Goal: Information Seeking & Learning: Learn about a topic

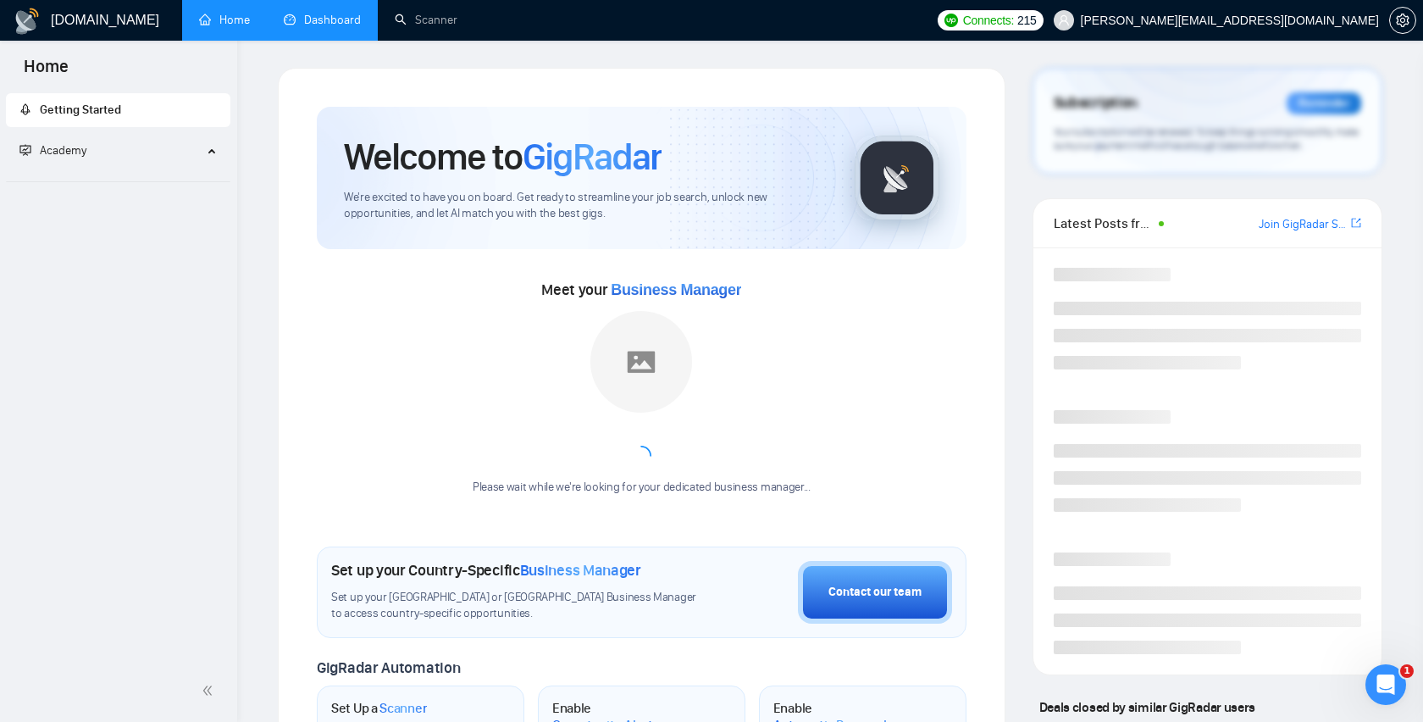
click at [286, 19] on link "Dashboard" at bounding box center [322, 20] width 77 height 14
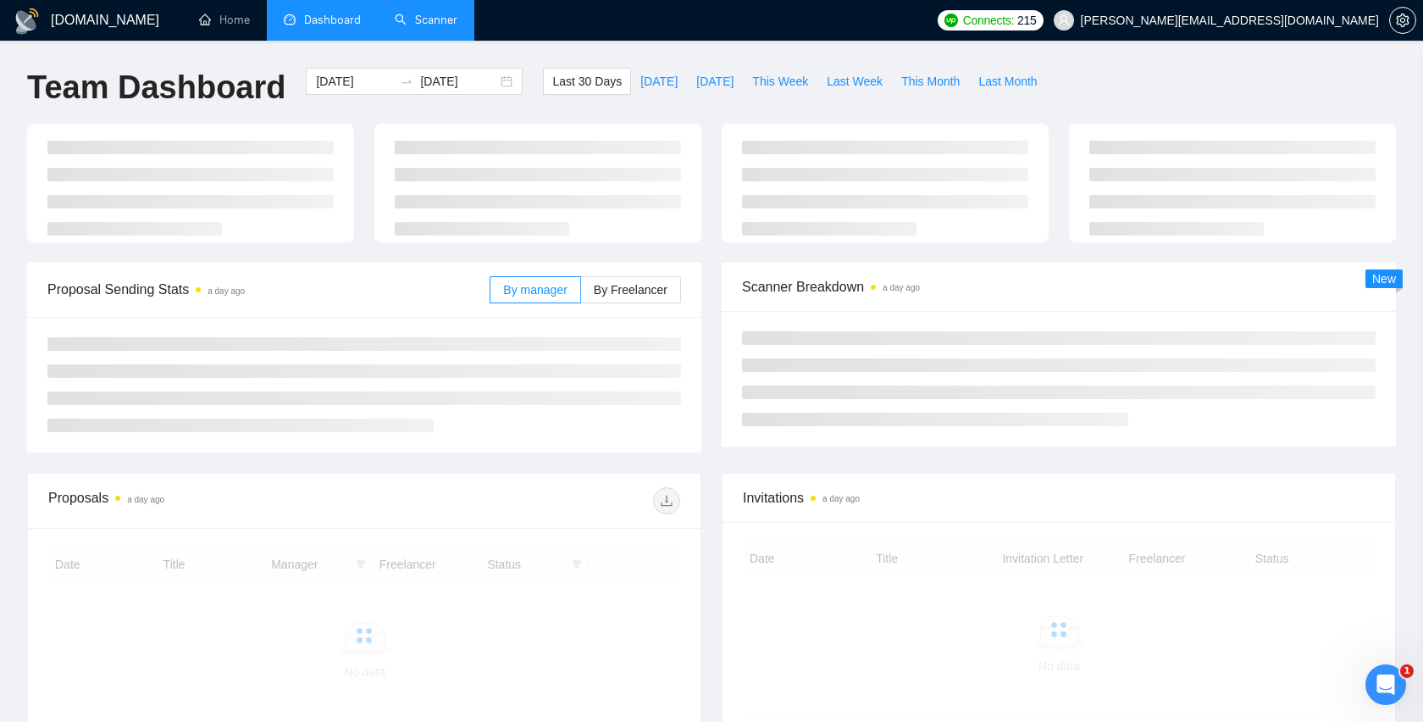
click at [439, 25] on link "Scanner" at bounding box center [426, 20] width 63 height 14
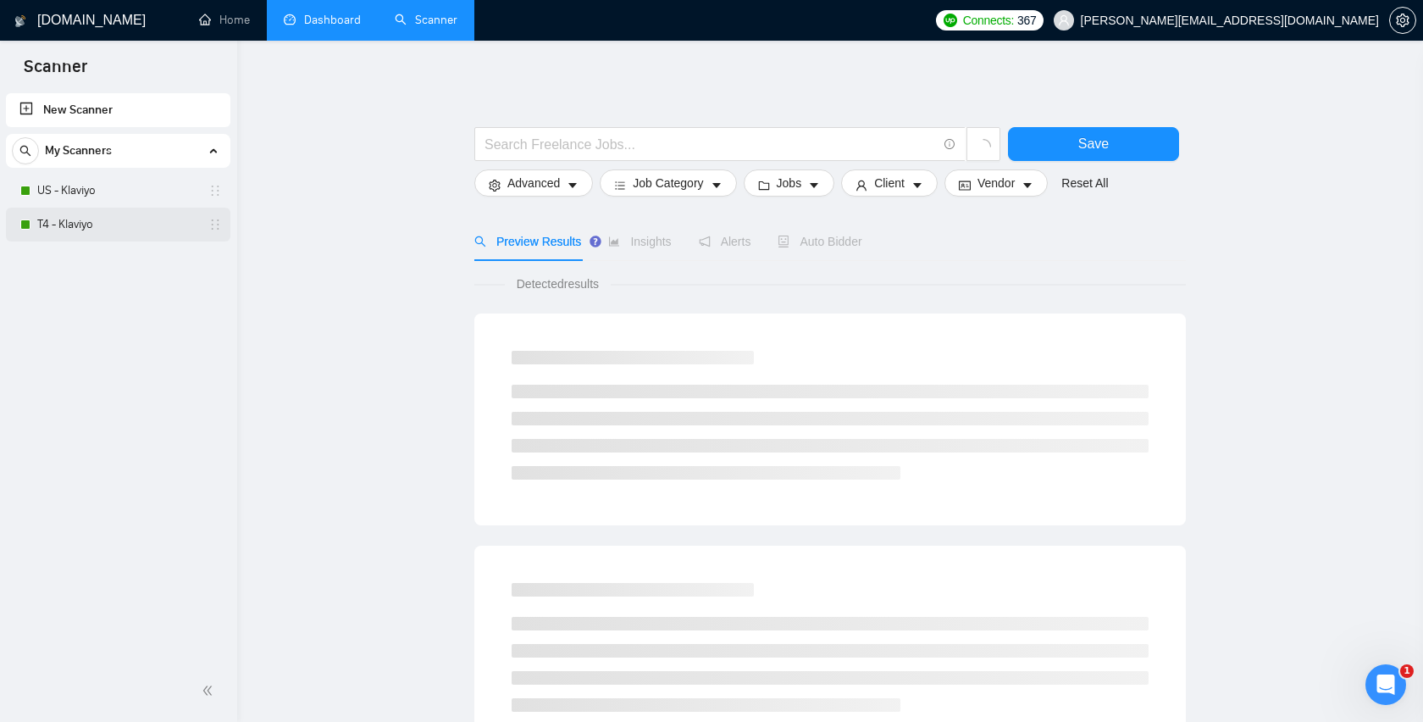
click at [119, 223] on link "T4 - Klaviyo" at bounding box center [117, 225] width 161 height 34
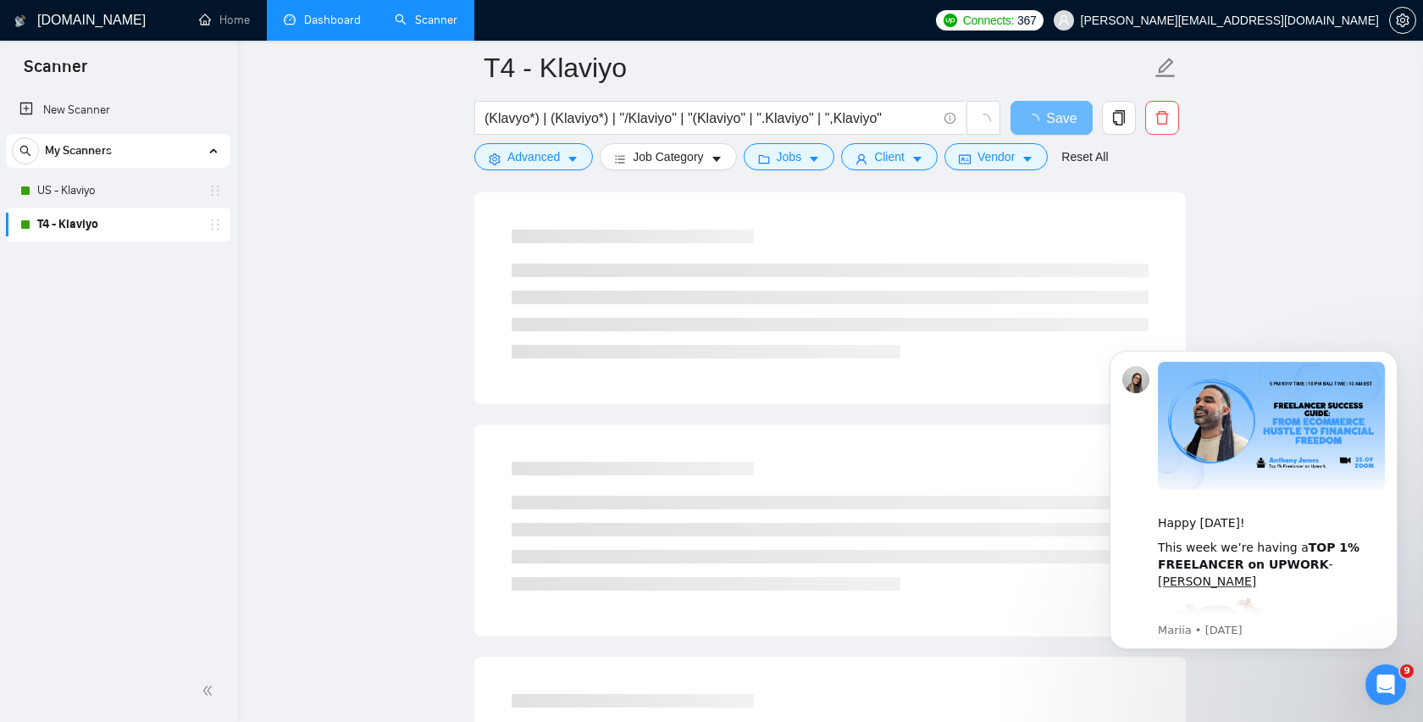
scroll to position [164, 0]
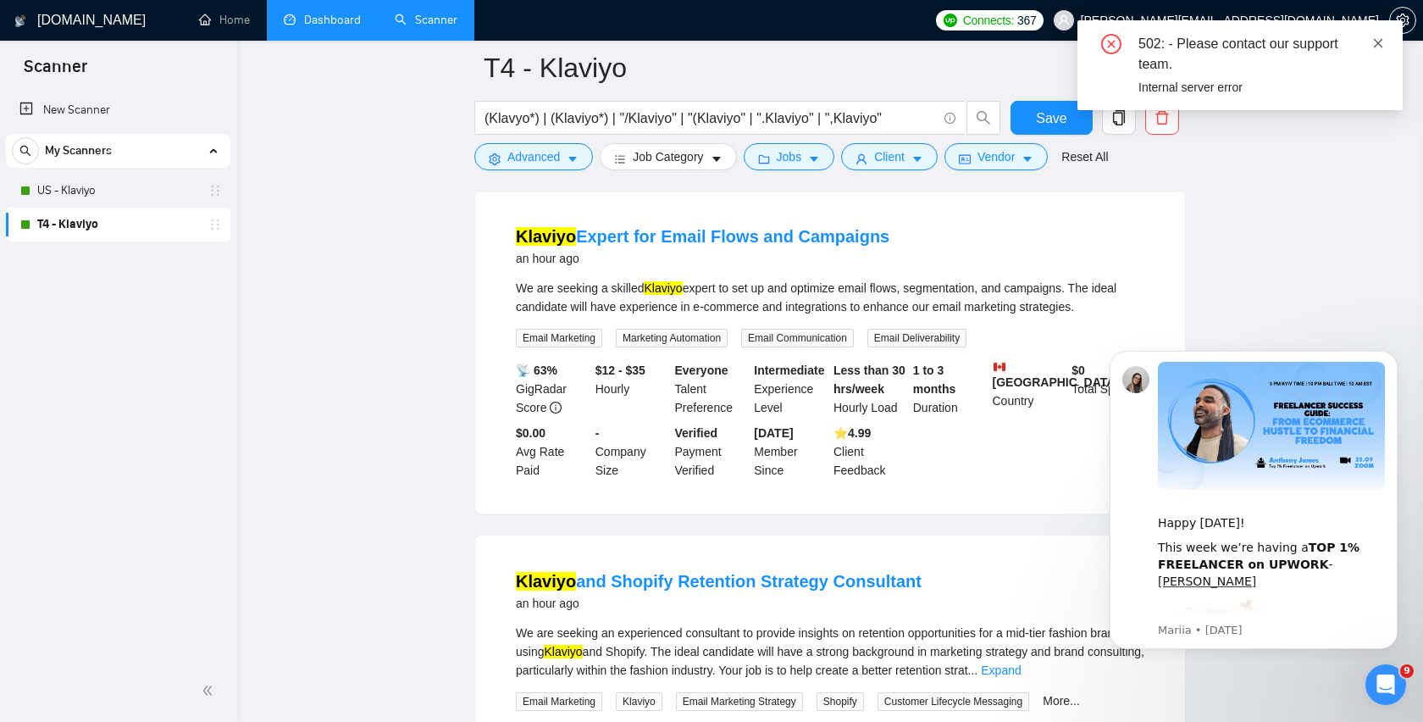
click at [1381, 41] on icon "close" at bounding box center [1378, 43] width 12 height 12
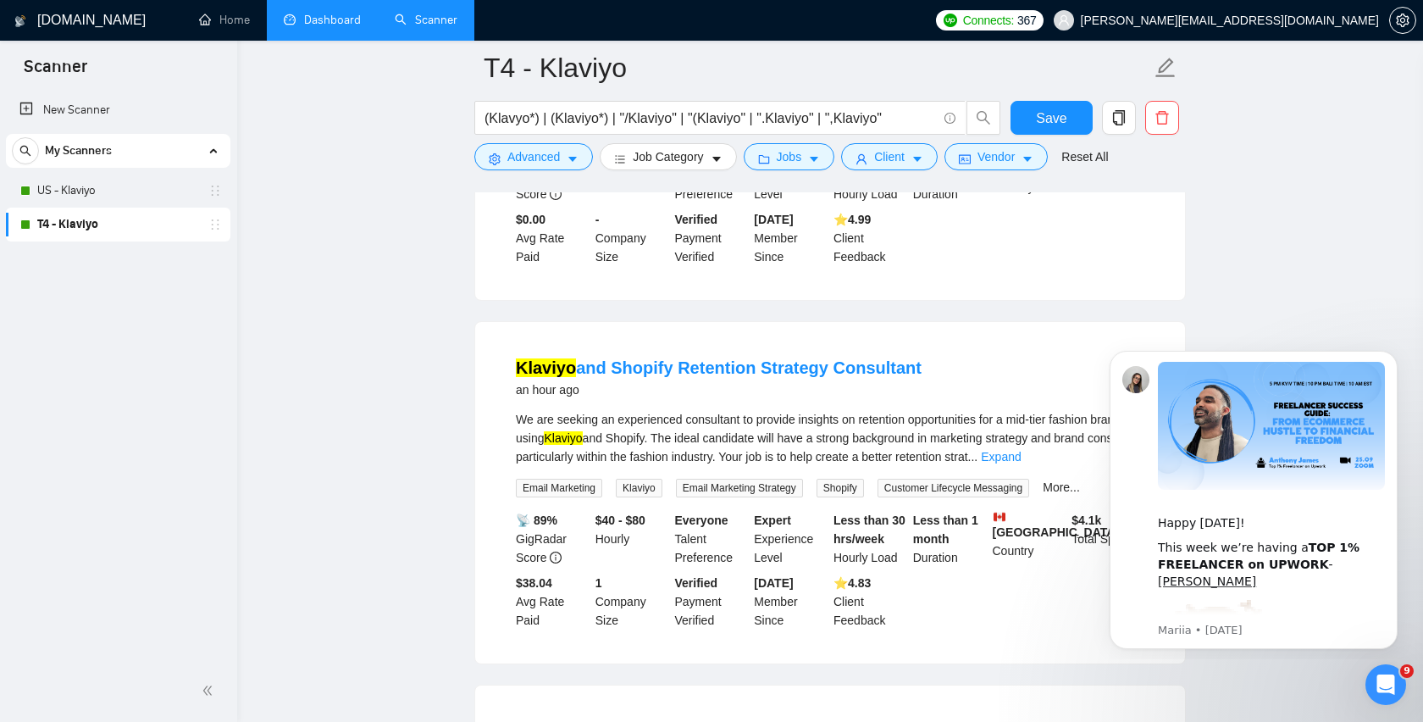
scroll to position [382, 0]
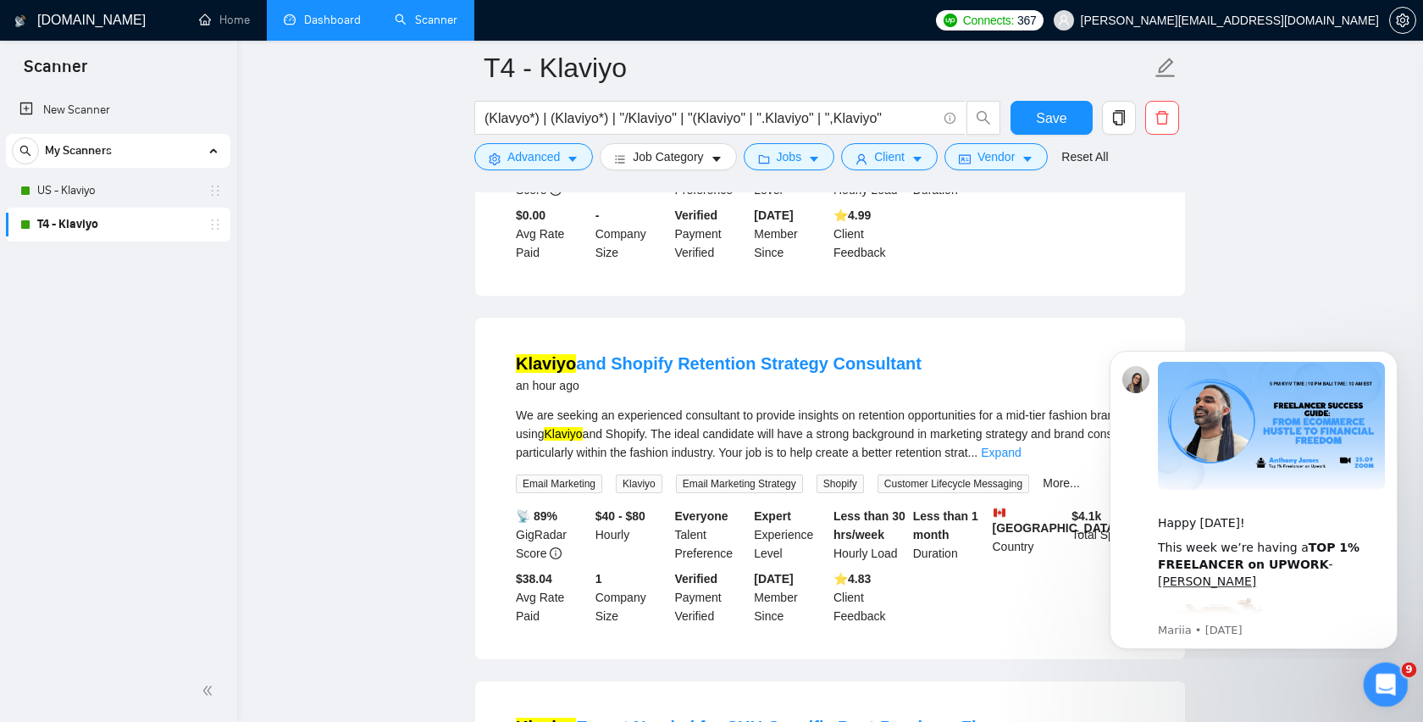
click at [1393, 681] on icon "Open Intercom Messenger" at bounding box center [1384, 682] width 28 height 28
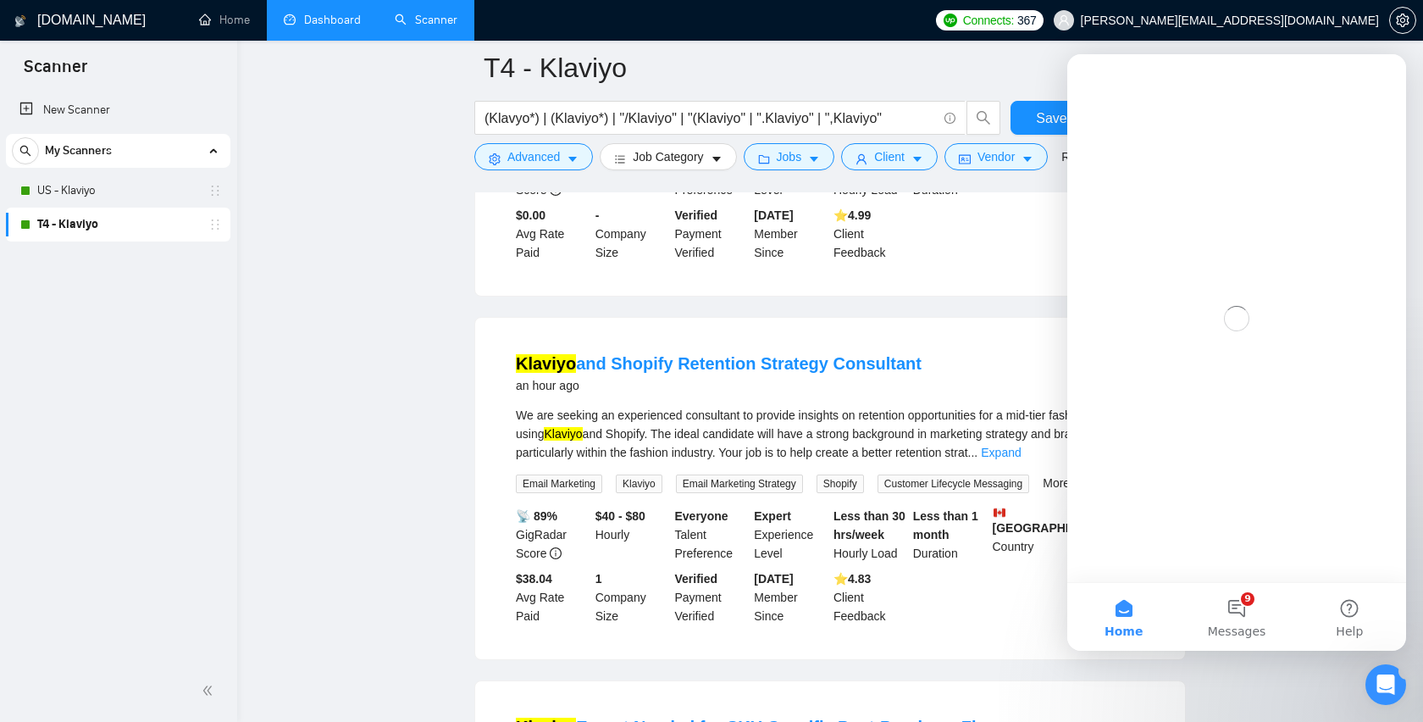
scroll to position [0, 0]
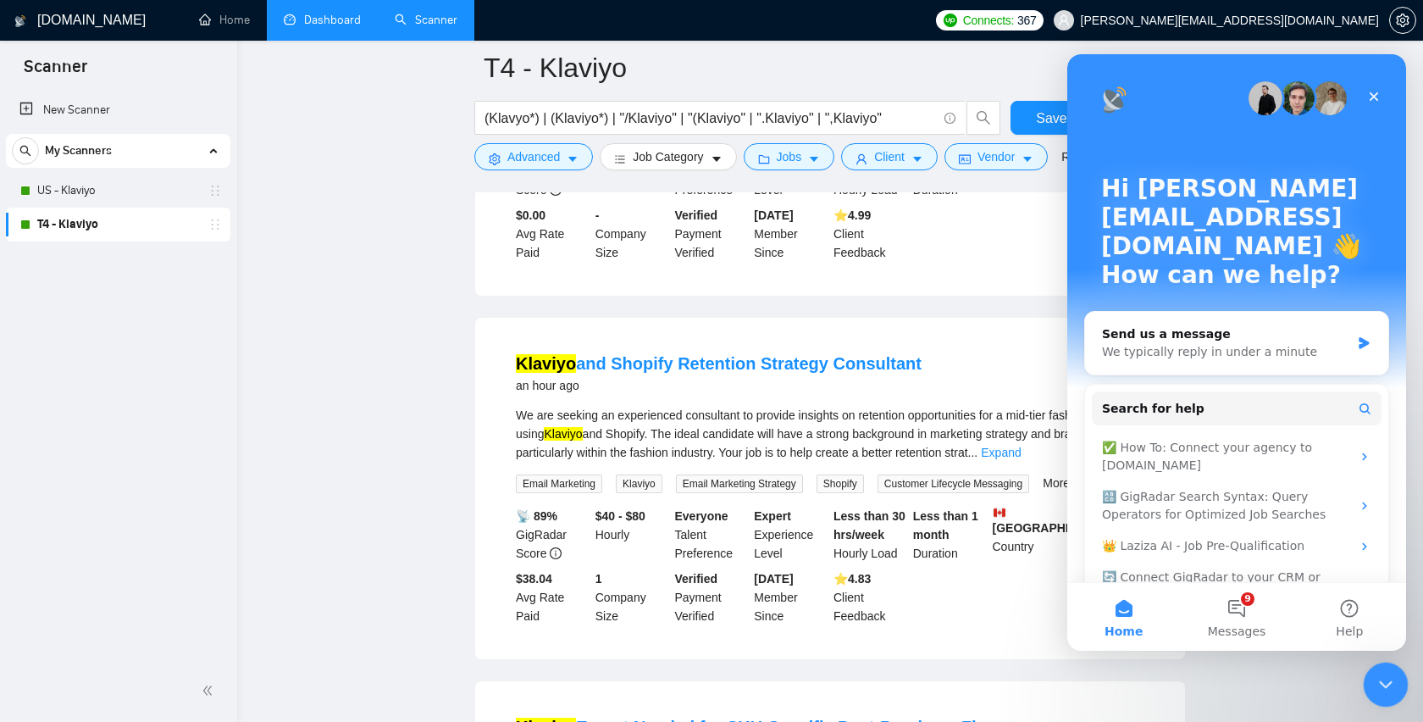
click at [1388, 685] on icon "Close Intercom Messenger" at bounding box center [1383, 682] width 20 height 20
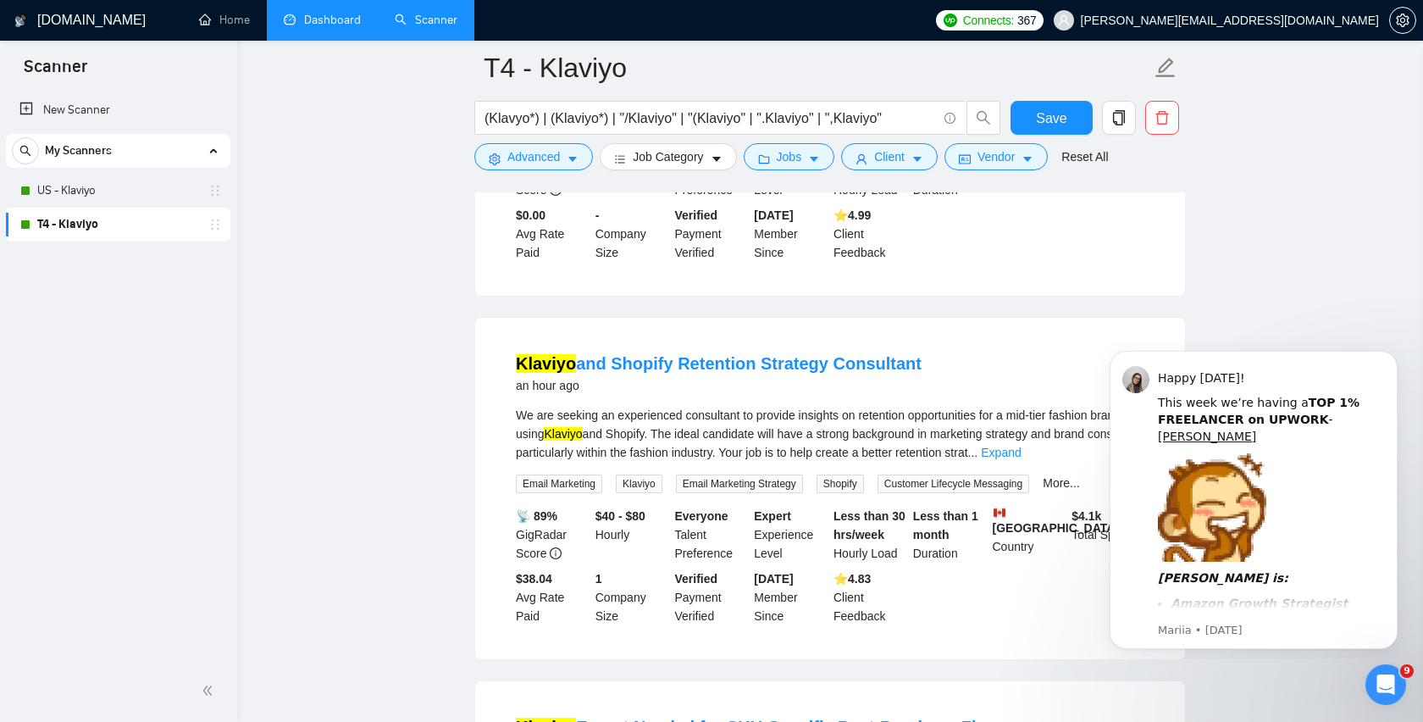
scroll to position [151, 0]
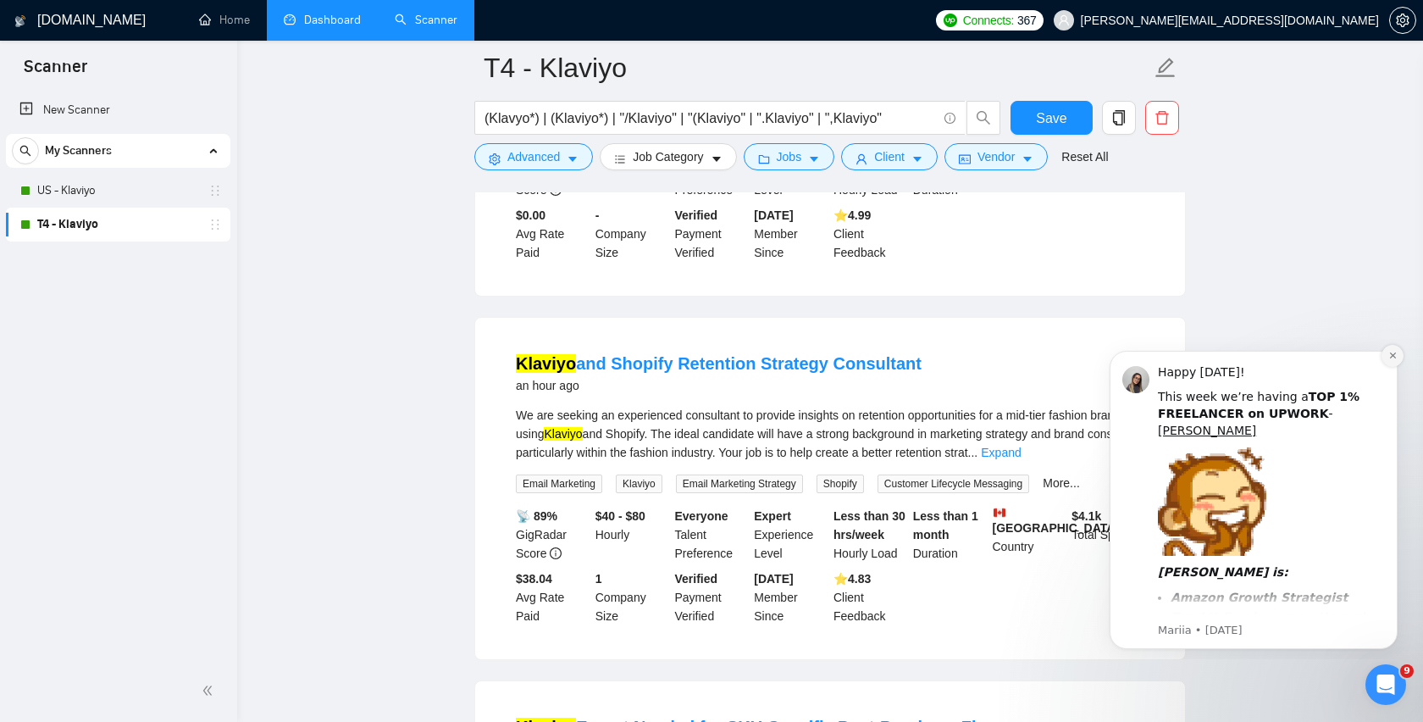
drag, startPoint x: 1392, startPoint y: 360, endPoint x: 2461, endPoint y: 696, distance: 1120.7
click at [1392, 360] on button "Dismiss notification" at bounding box center [1393, 356] width 22 height 22
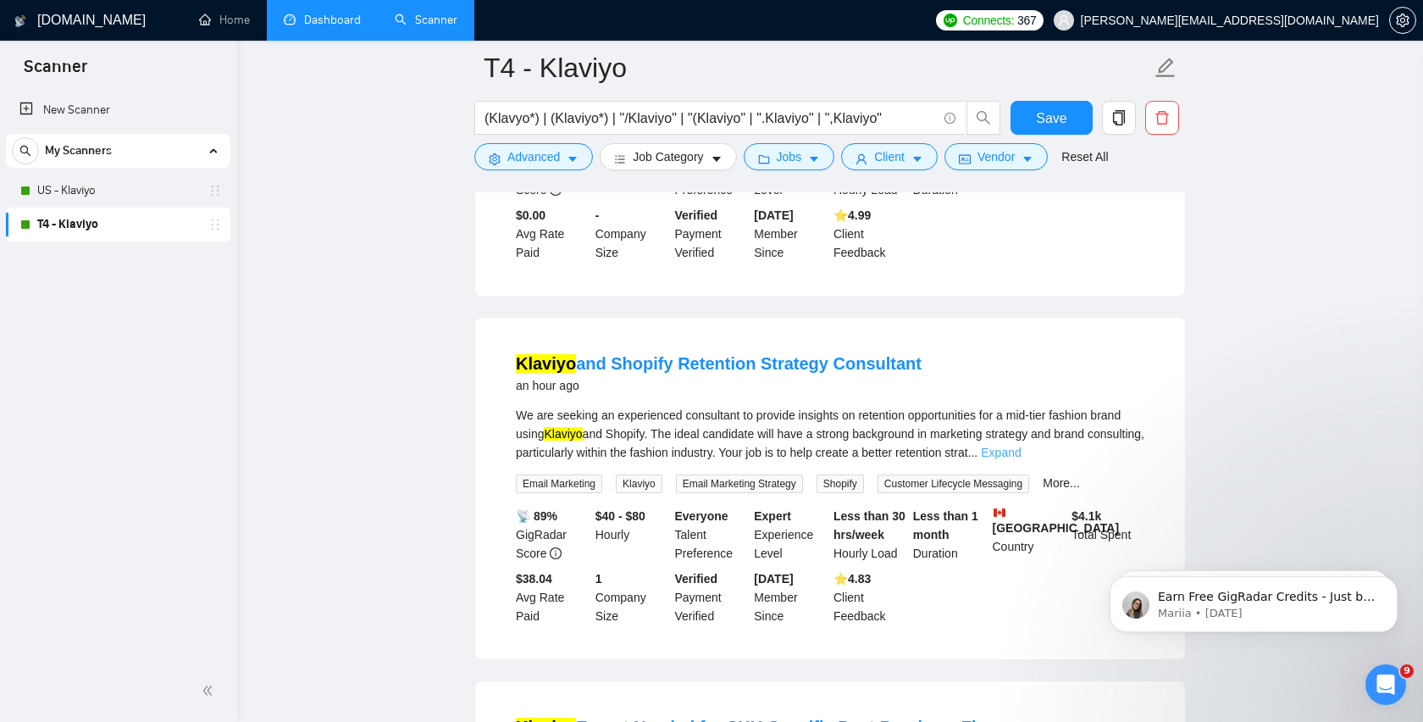
click at [1021, 447] on link "Expand" at bounding box center [1001, 453] width 40 height 14
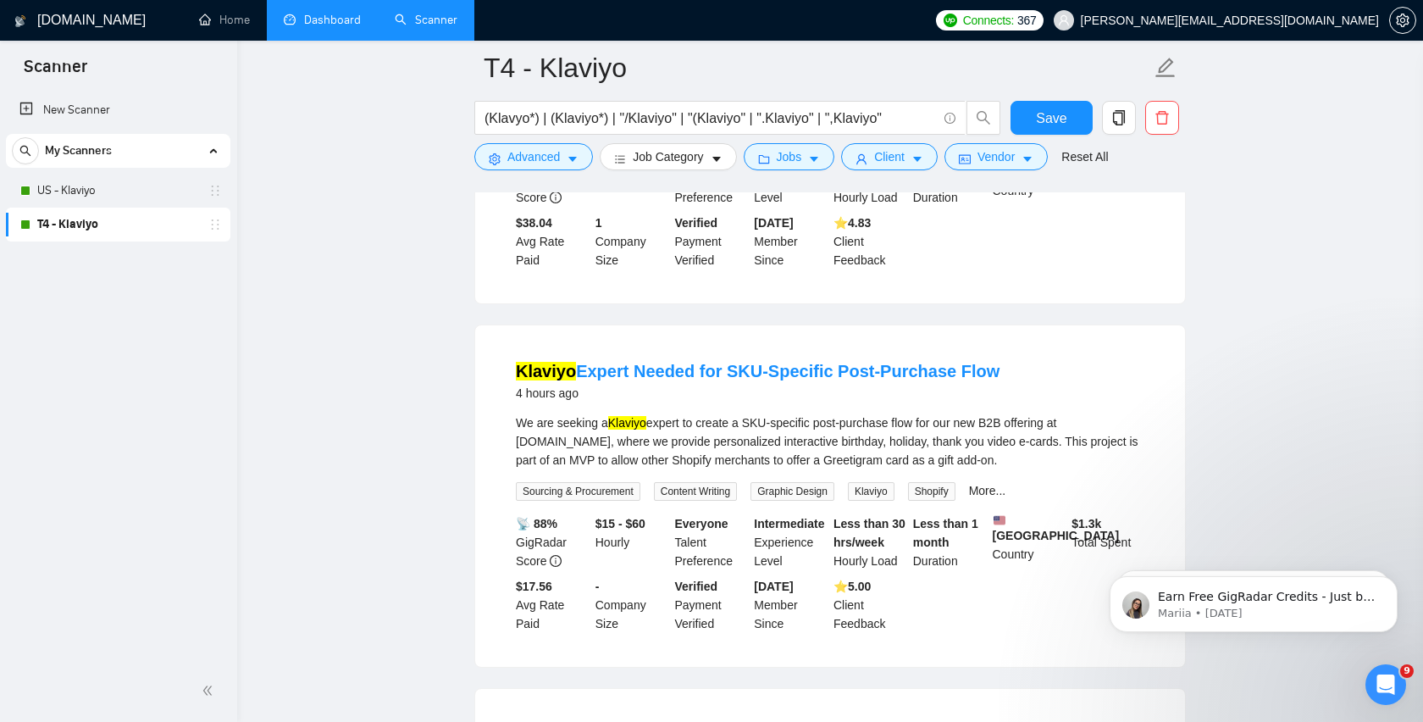
scroll to position [759, 0]
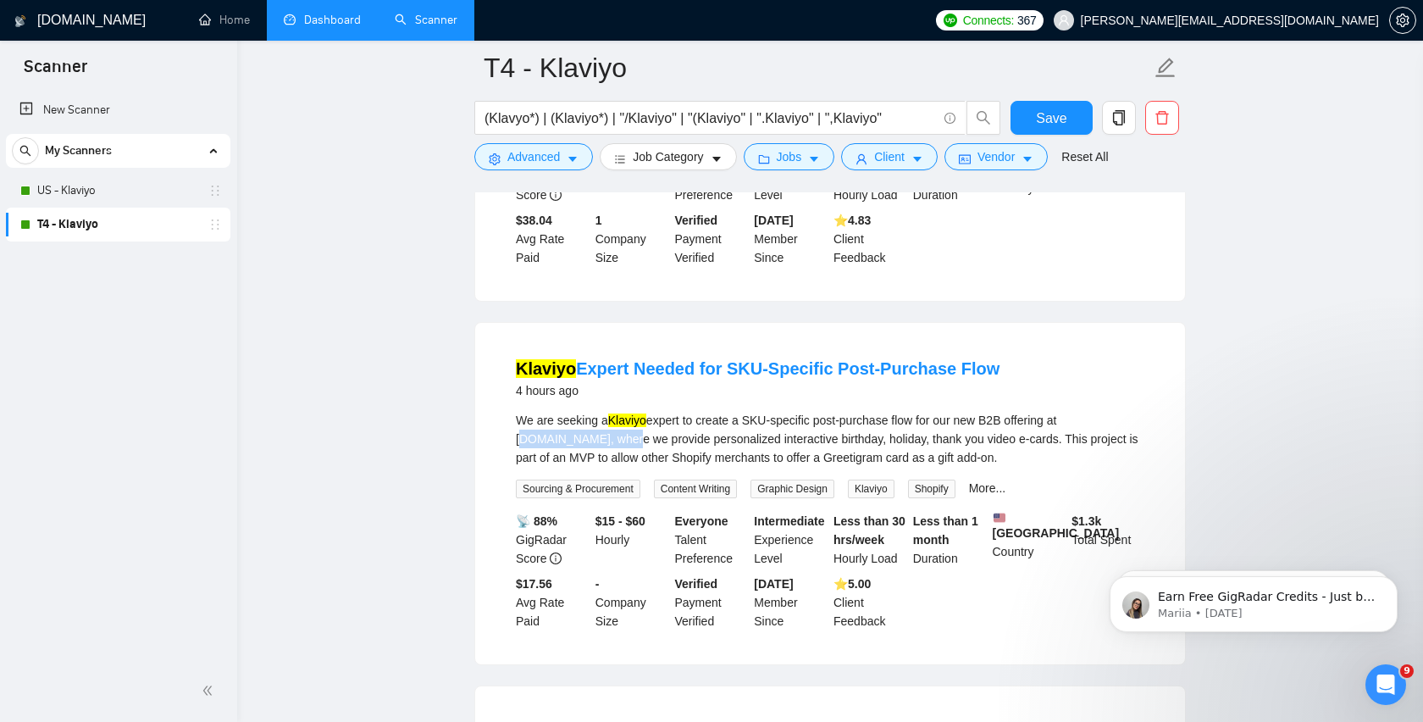
drag, startPoint x: 518, startPoint y: 437, endPoint x: 629, endPoint y: 435, distance: 111.0
click at [630, 435] on div "We are seeking a Klaviyo expert to create a SKU-specific post-purchase flow for…" at bounding box center [830, 439] width 629 height 56
copy div "[DOMAIN_NAME]"
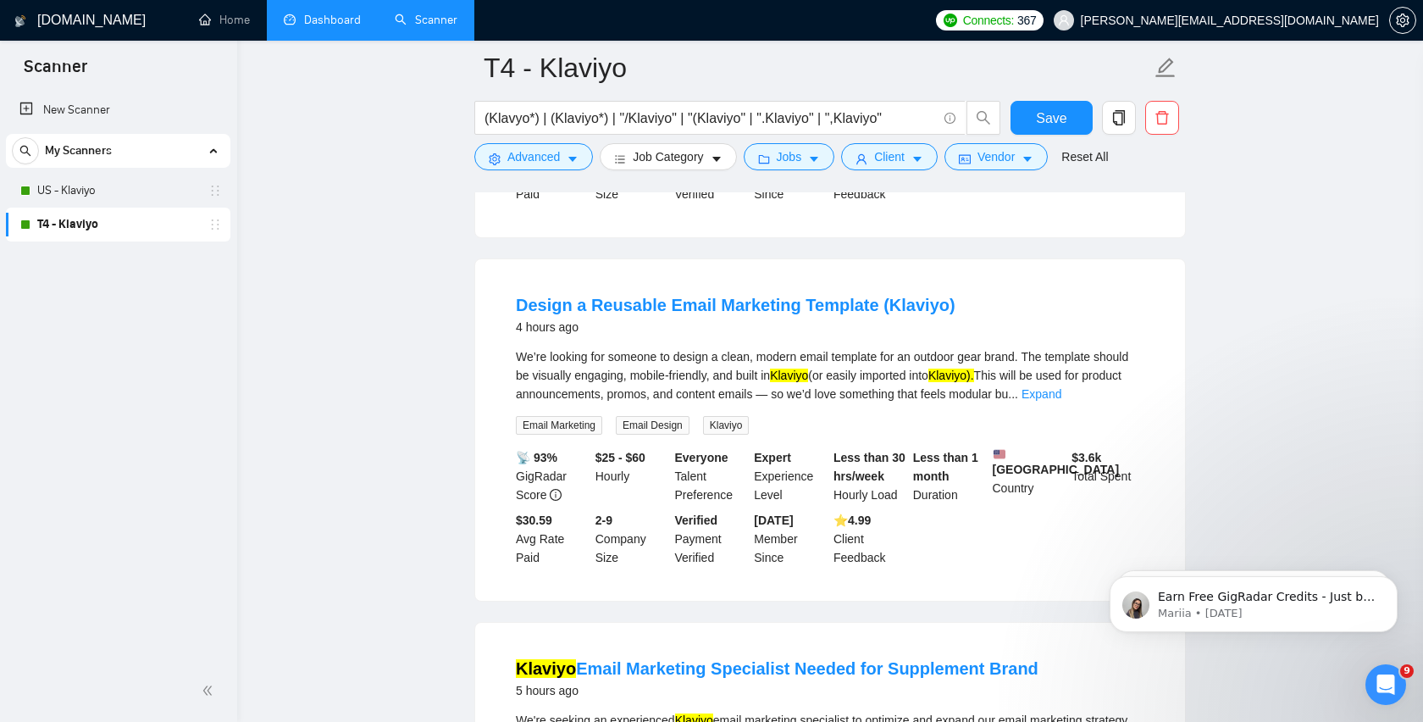
scroll to position [1235, 0]
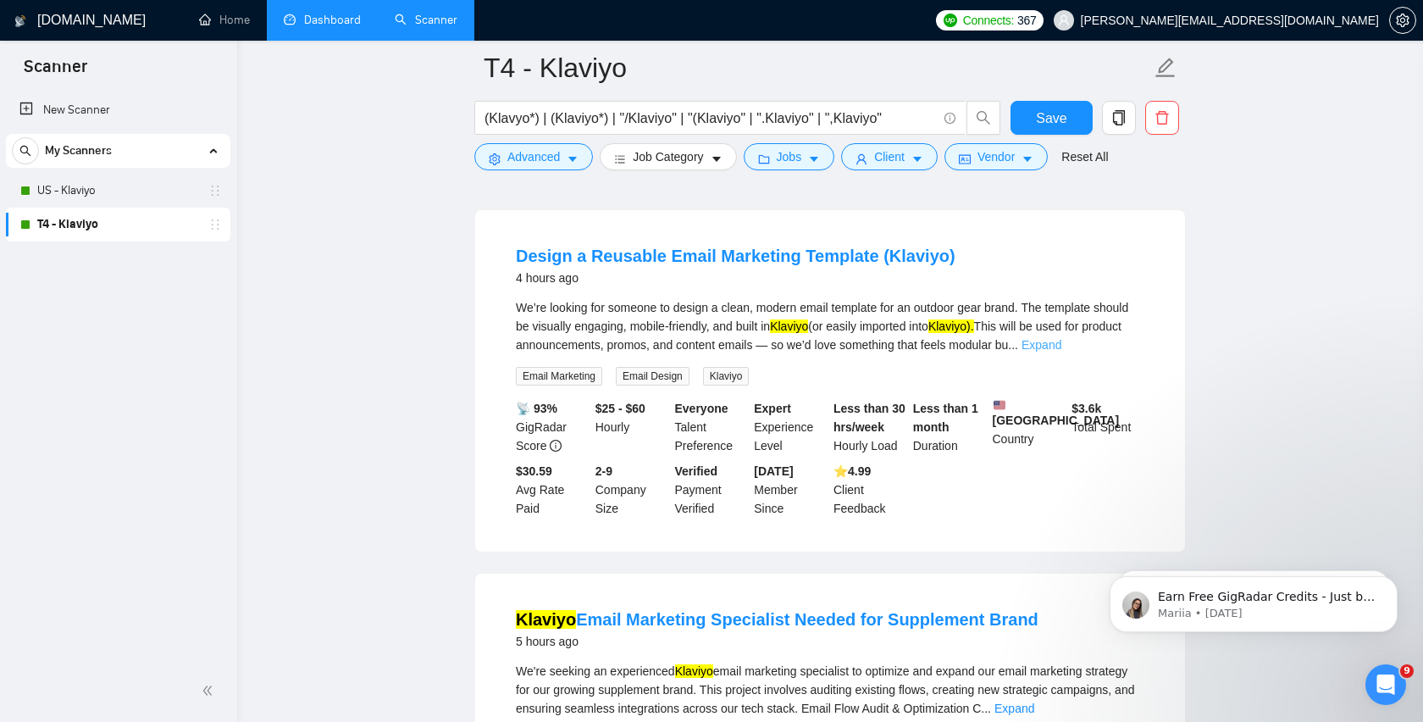
click at [1061, 347] on link "Expand" at bounding box center [1042, 345] width 40 height 14
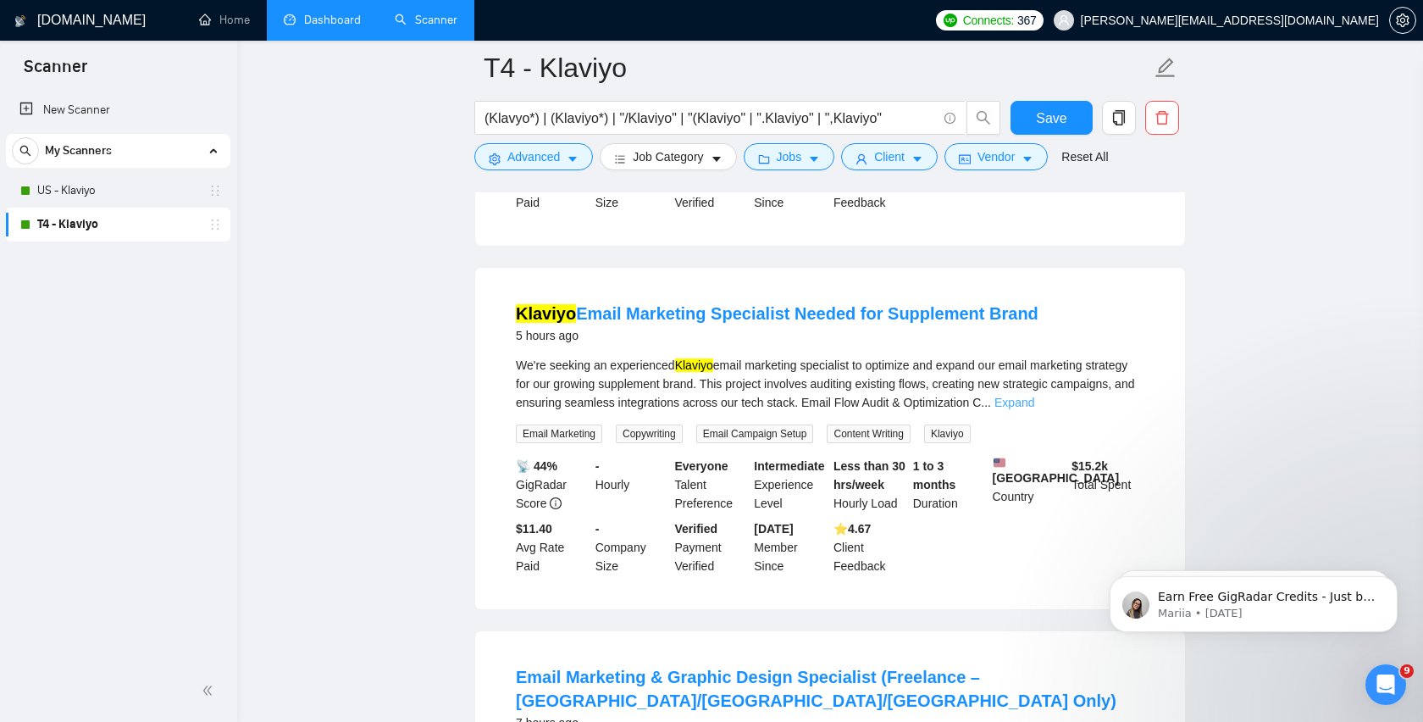
click at [1034, 409] on link "Expand" at bounding box center [1015, 403] width 40 height 14
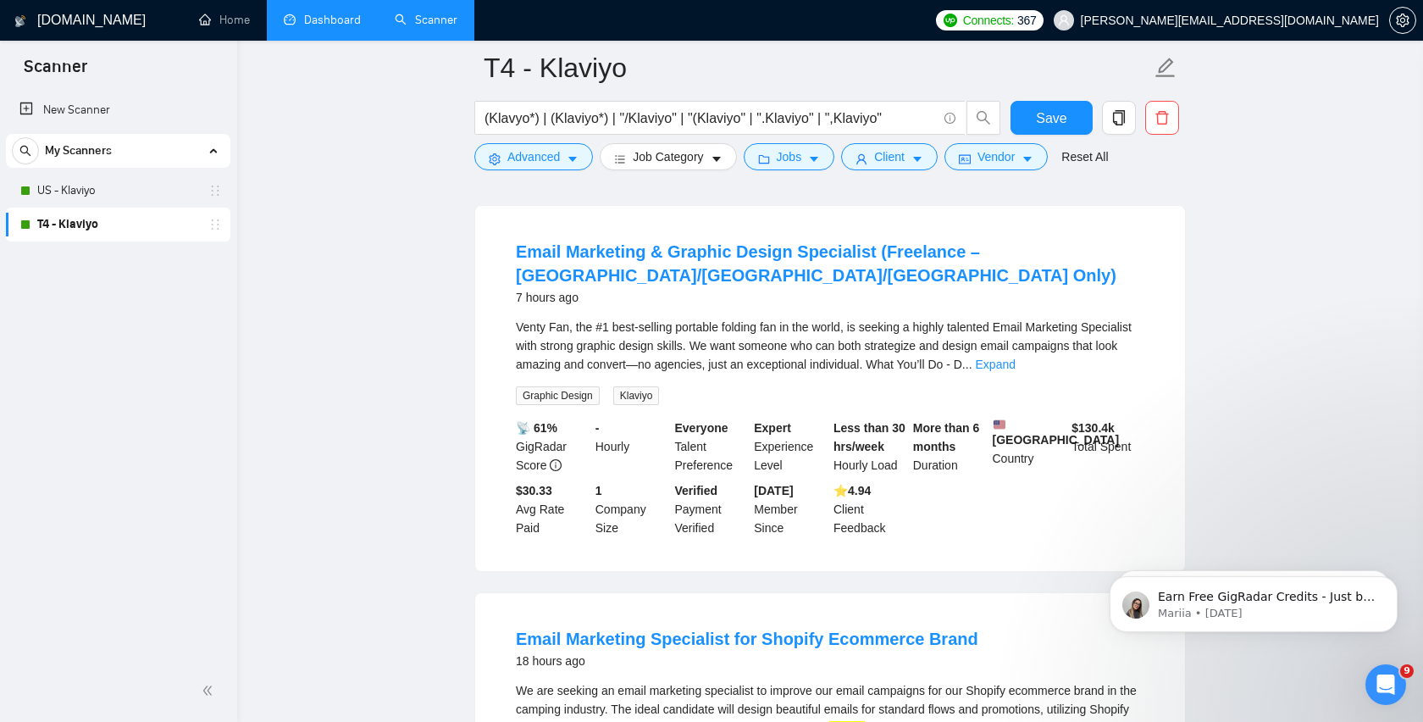
scroll to position [2194, 0]
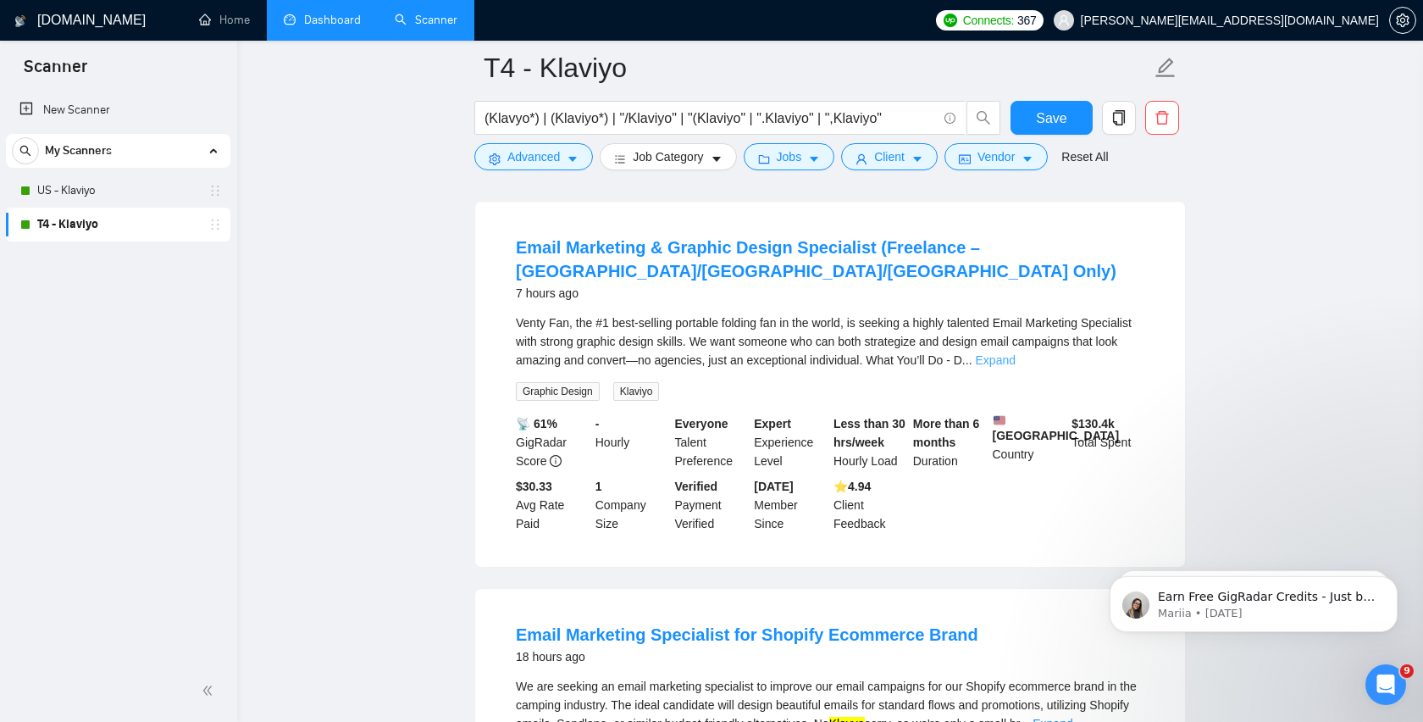
click at [1016, 364] on link "Expand" at bounding box center [996, 360] width 40 height 14
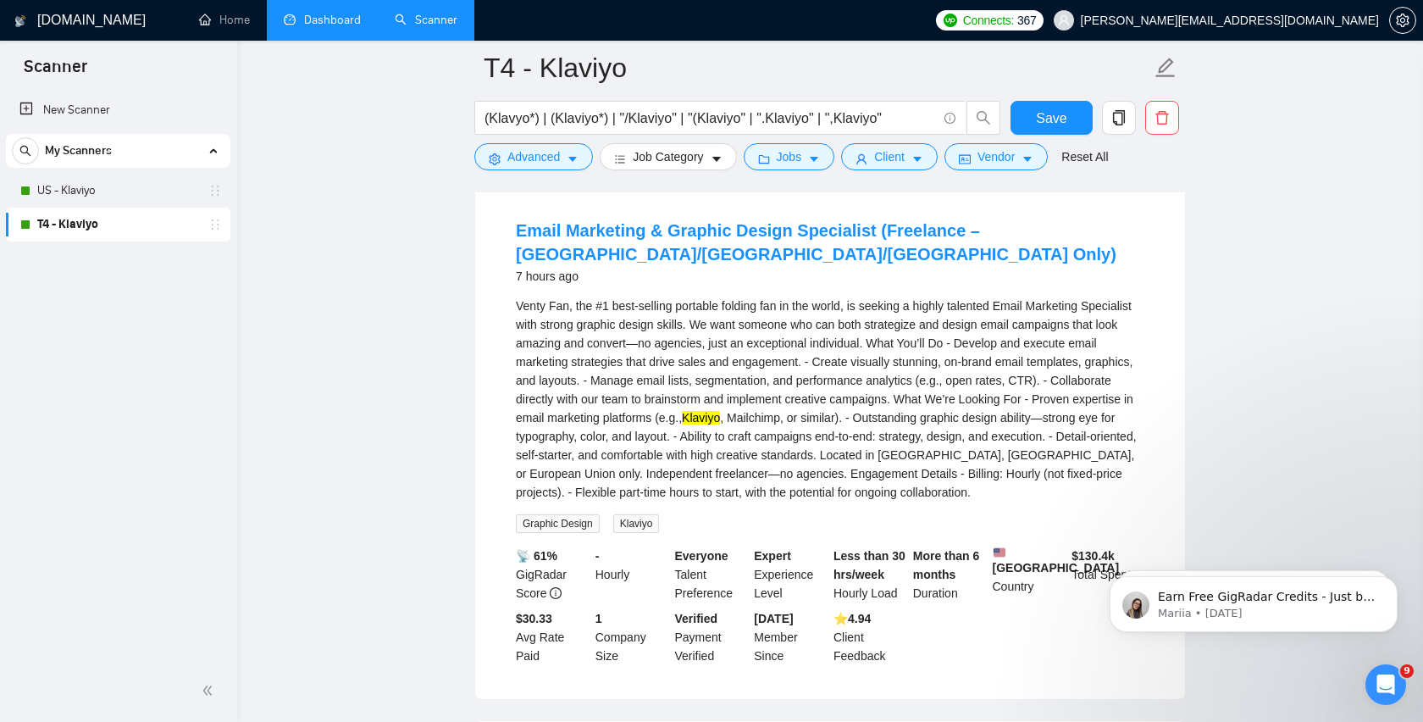
scroll to position [2216, 0]
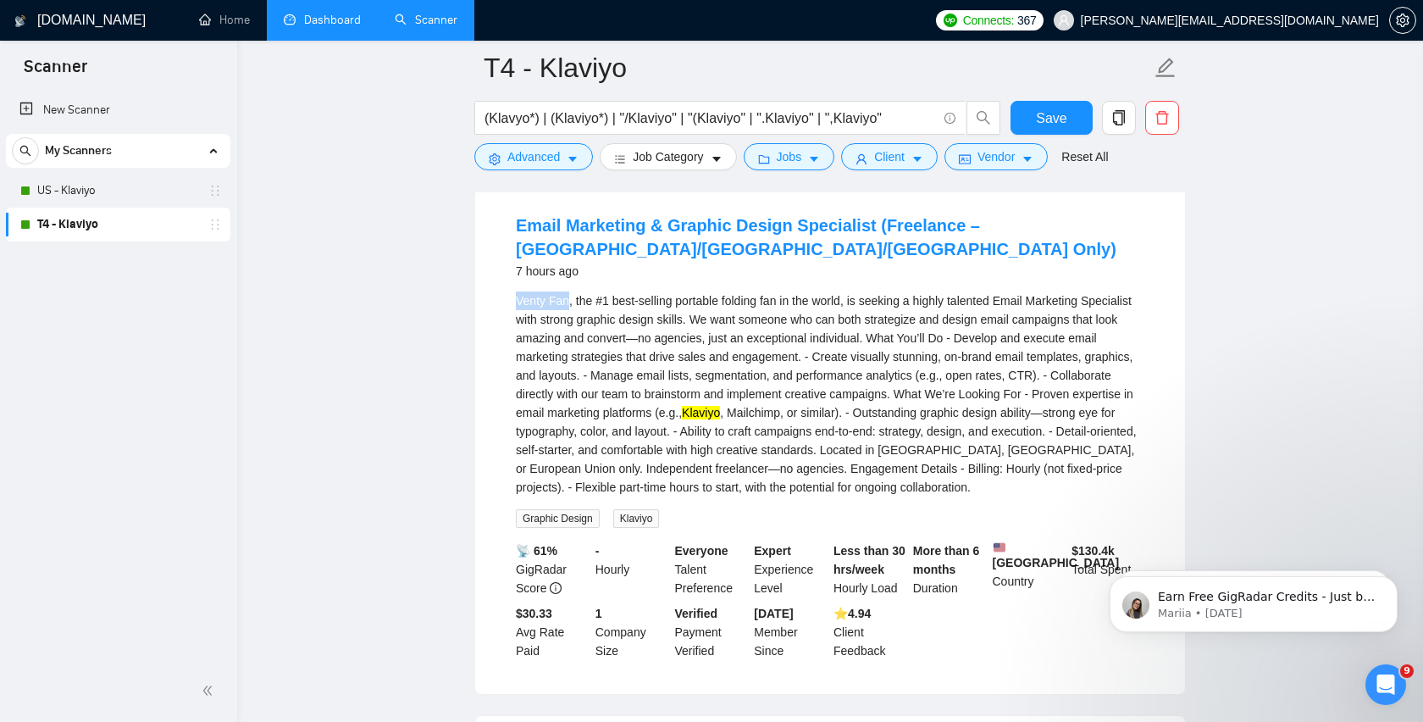
drag, startPoint x: 516, startPoint y: 304, endPoint x: 568, endPoint y: 303, distance: 52.5
click at [568, 303] on div "Venty Fan, the #1 best-selling portable folding fan in the world, is seeking a …" at bounding box center [830, 393] width 629 height 205
copy div "Venty Fan"
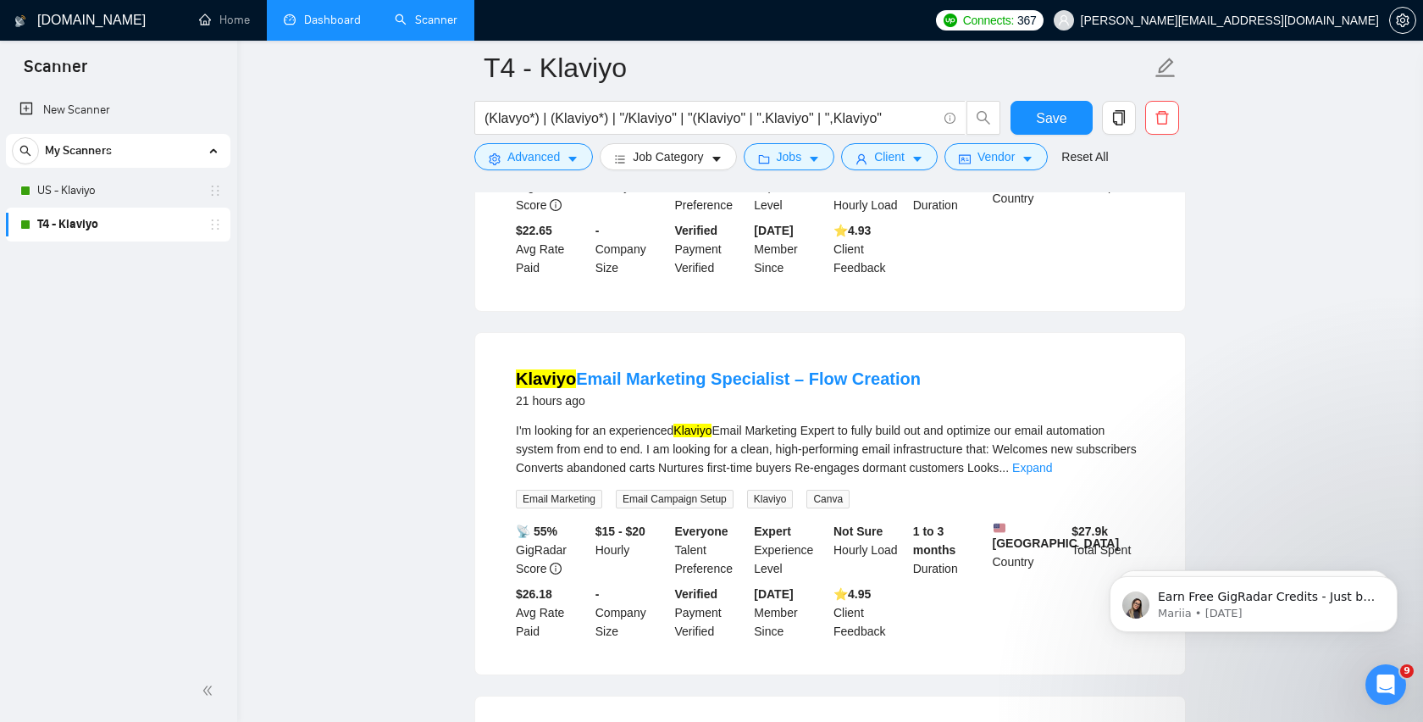
scroll to position [3864, 0]
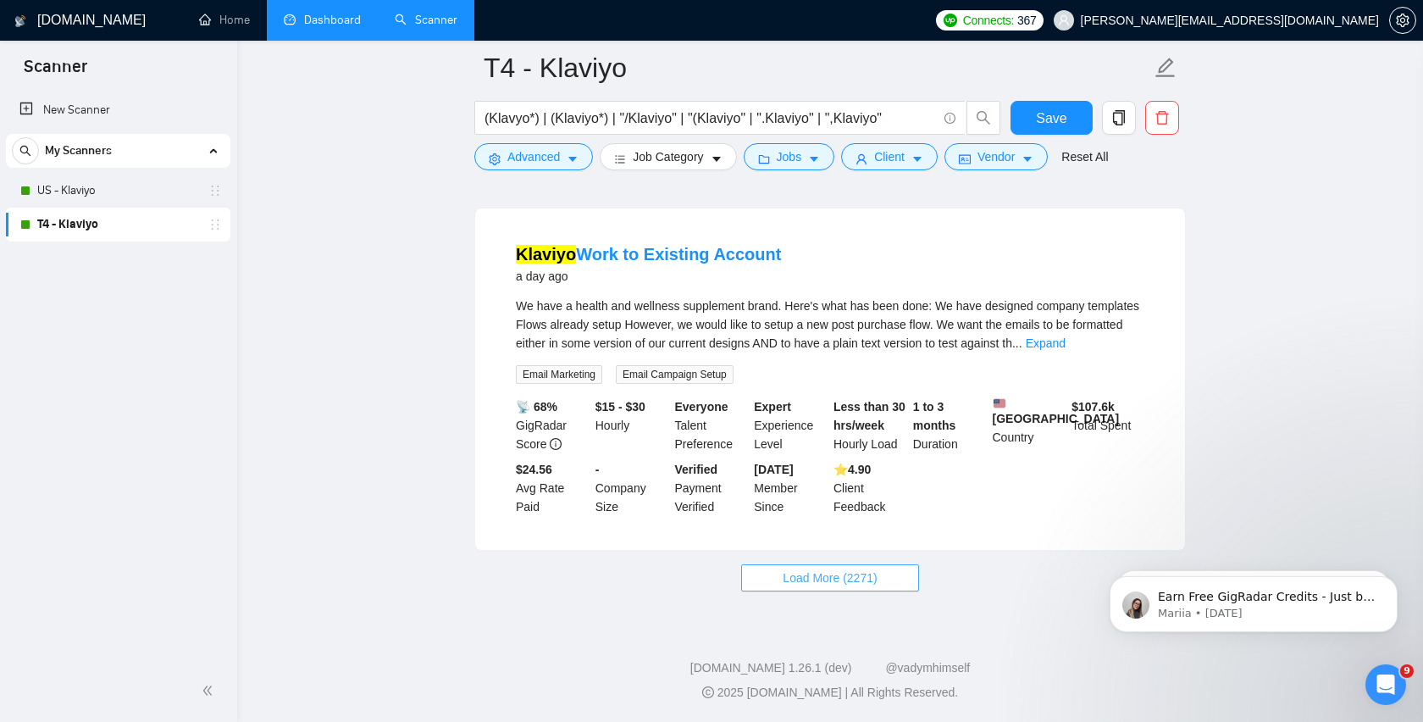
click at [845, 578] on span "Load More (2271)" at bounding box center [830, 577] width 94 height 19
click at [1128, 344] on div "We have a health and wellness supplement brand. Here's what has been done: We h…" at bounding box center [830, 339] width 629 height 87
click at [1066, 336] on link "Expand" at bounding box center [1046, 343] width 40 height 14
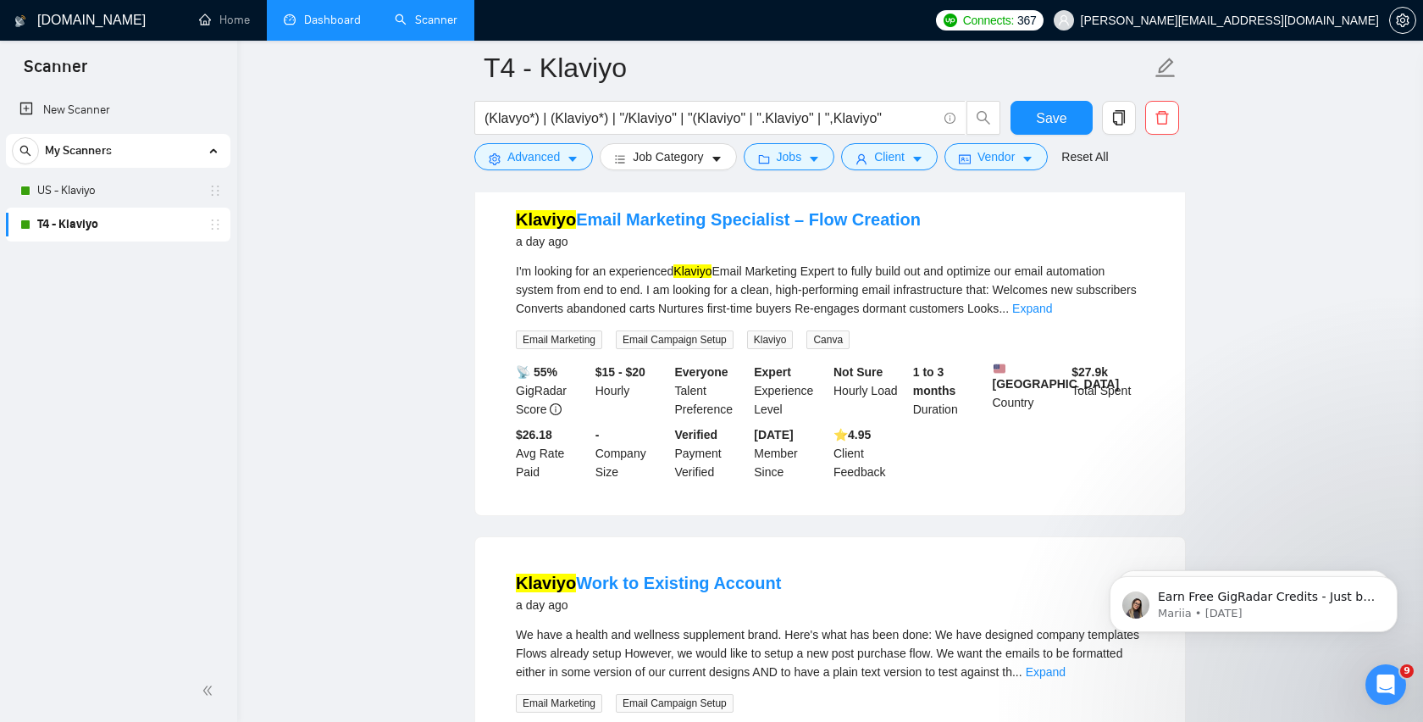
scroll to position [4275, 0]
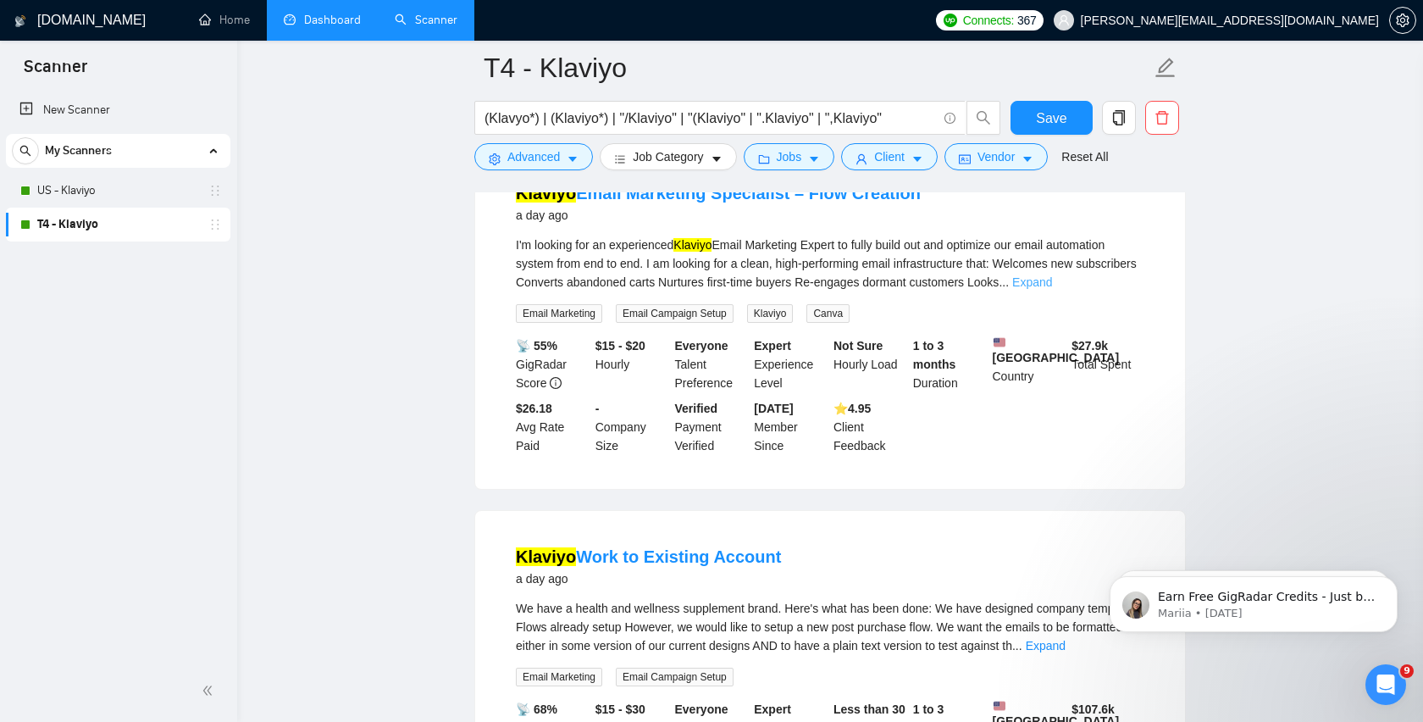
click at [1052, 289] on link "Expand" at bounding box center [1032, 282] width 40 height 14
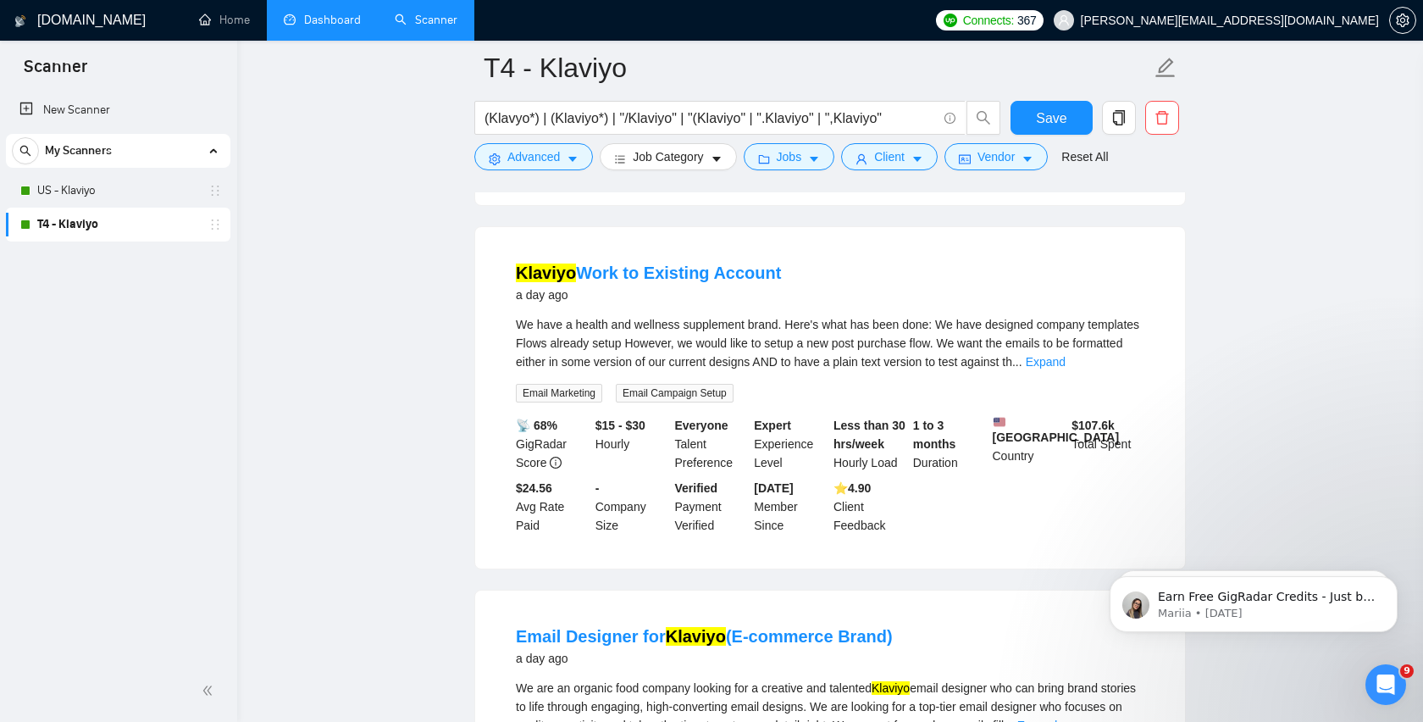
scroll to position [4641, 0]
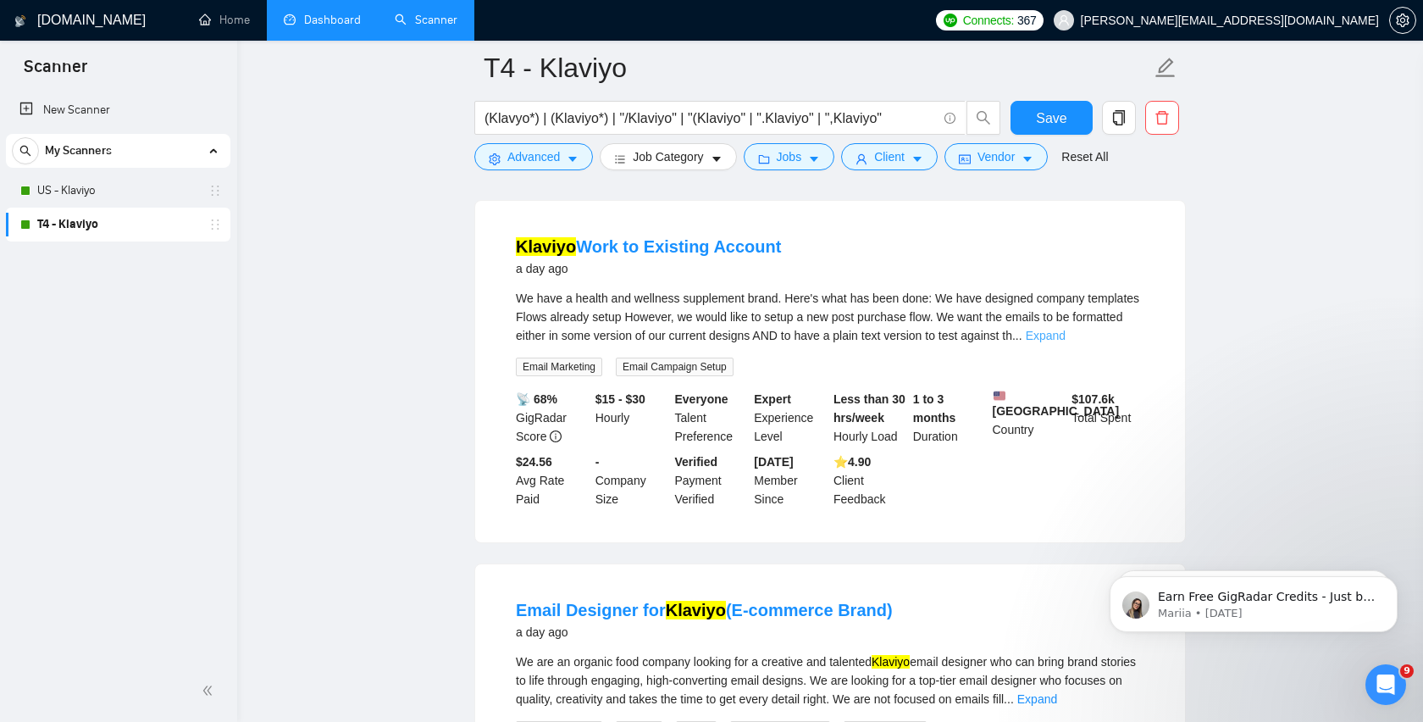
click at [1066, 342] on link "Expand" at bounding box center [1046, 336] width 40 height 14
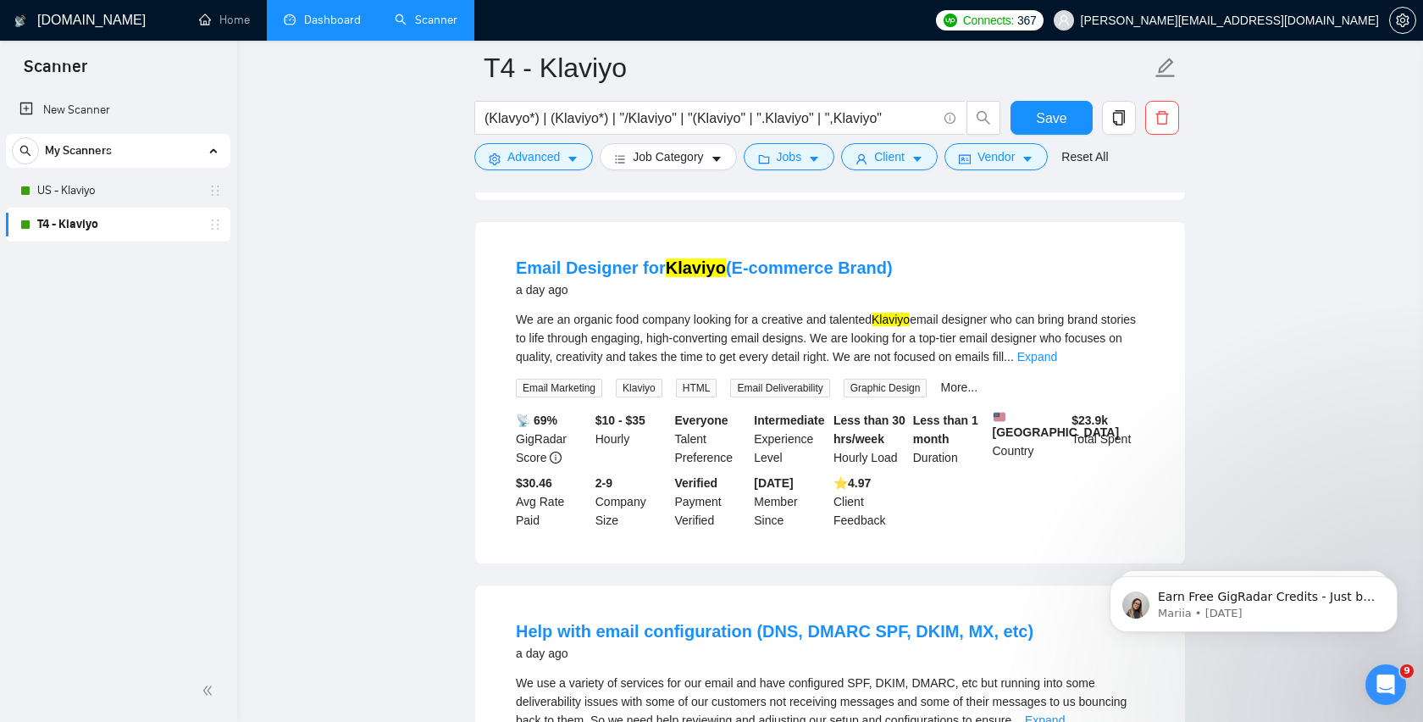
scroll to position [5025, 0]
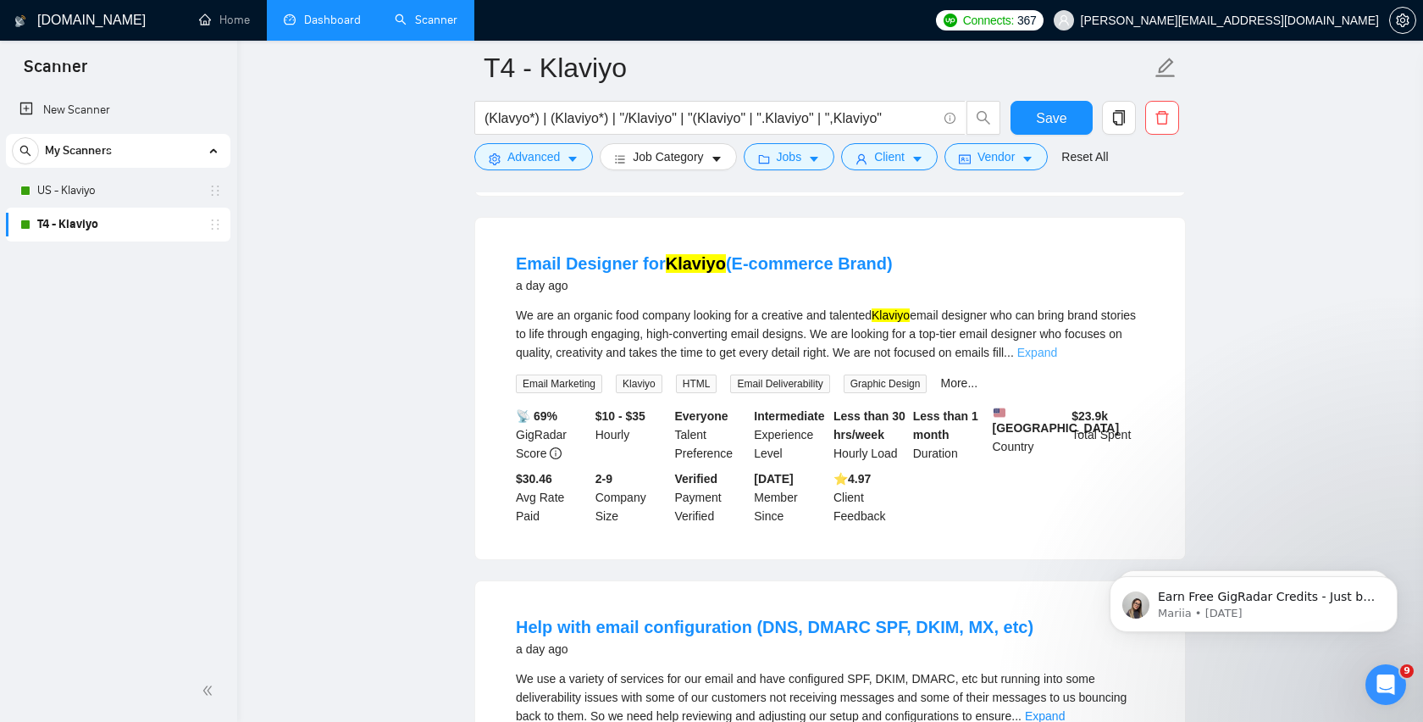
click at [1057, 359] on link "Expand" at bounding box center [1037, 353] width 40 height 14
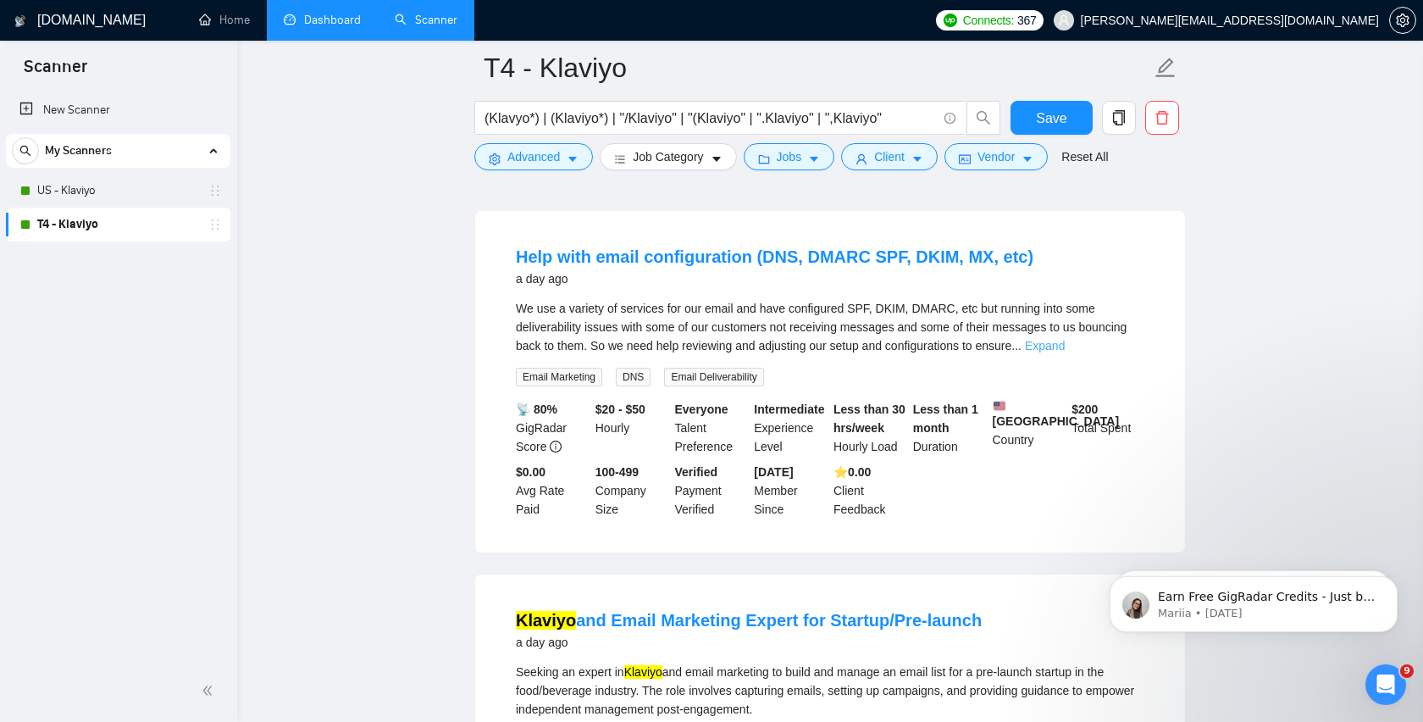
click at [1065, 352] on link "Expand" at bounding box center [1045, 346] width 40 height 14
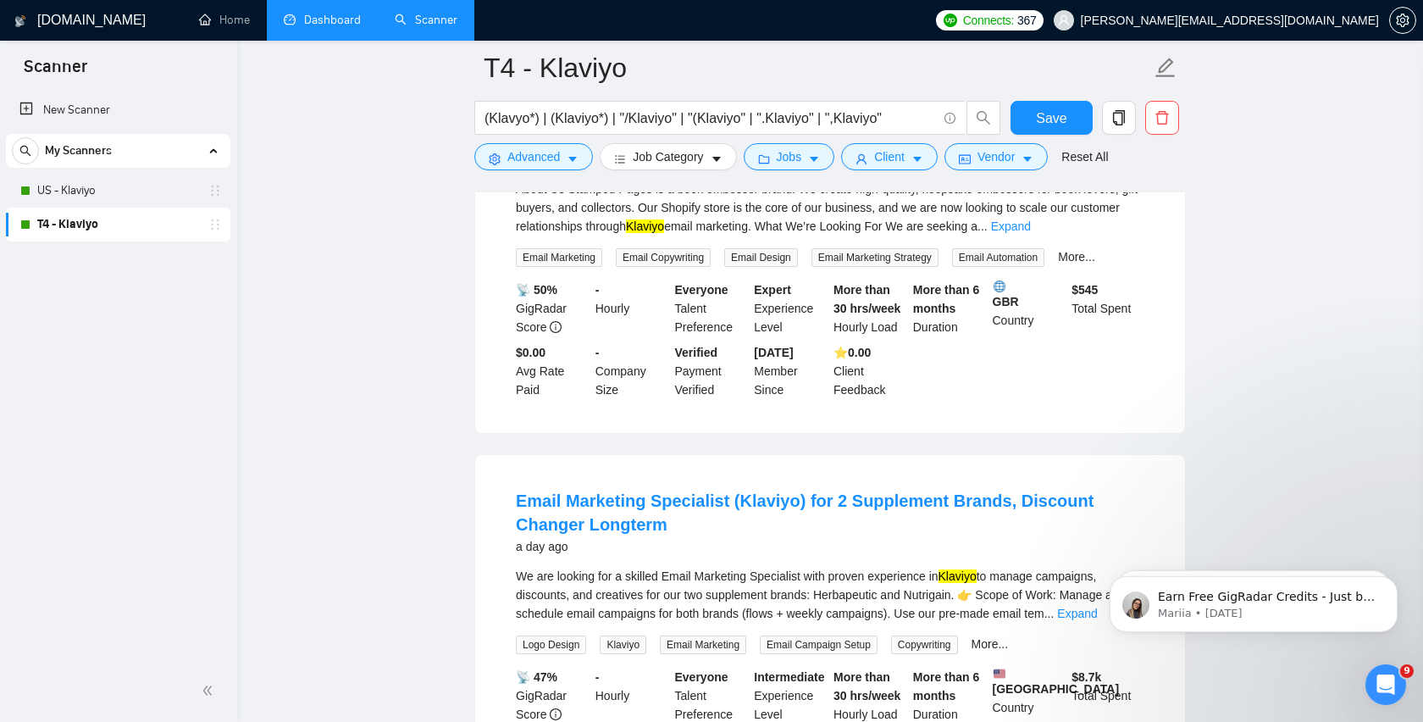
scroll to position [6520, 0]
click at [1031, 235] on link "Expand" at bounding box center [1011, 228] width 40 height 14
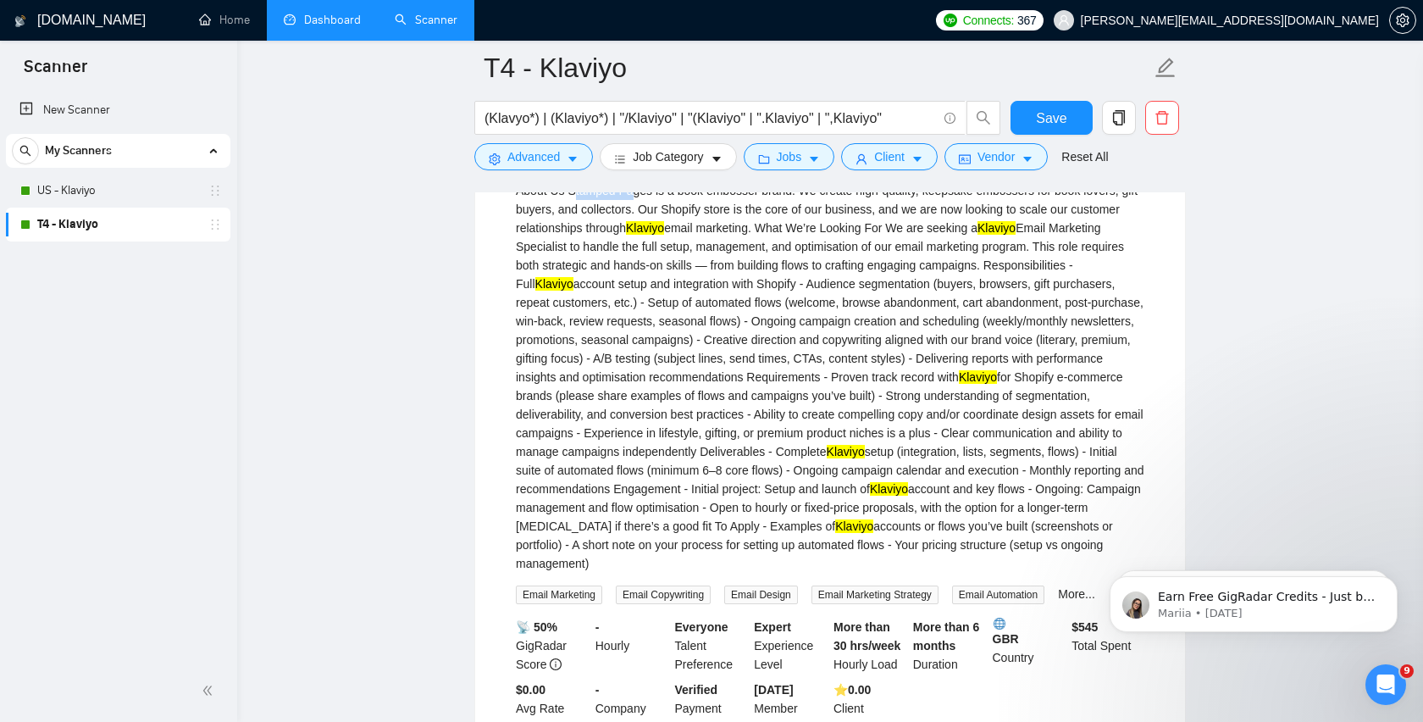
drag, startPoint x: 576, startPoint y: 310, endPoint x: 637, endPoint y: 310, distance: 61.0
click at [637, 310] on div "About Us Stamped Pages is a book embosser brand. We create high-quality, keepsa…" at bounding box center [830, 376] width 629 height 391
drag, startPoint x: 568, startPoint y: 312, endPoint x: 654, endPoint y: 312, distance: 85.6
click at [654, 312] on div "About Us Stamped Pages is a book embosser brand. We create high-quality, keepsa…" at bounding box center [830, 376] width 629 height 391
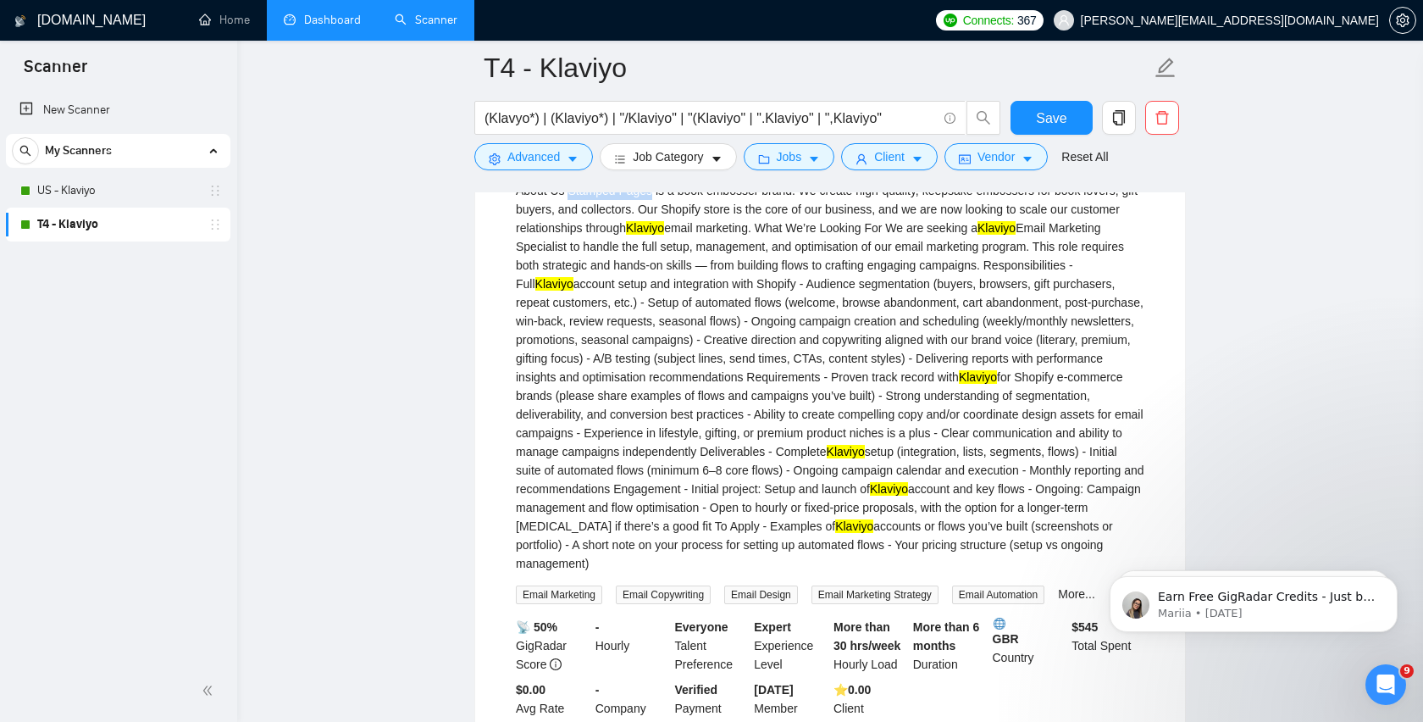
copy div "Stamped Pages"
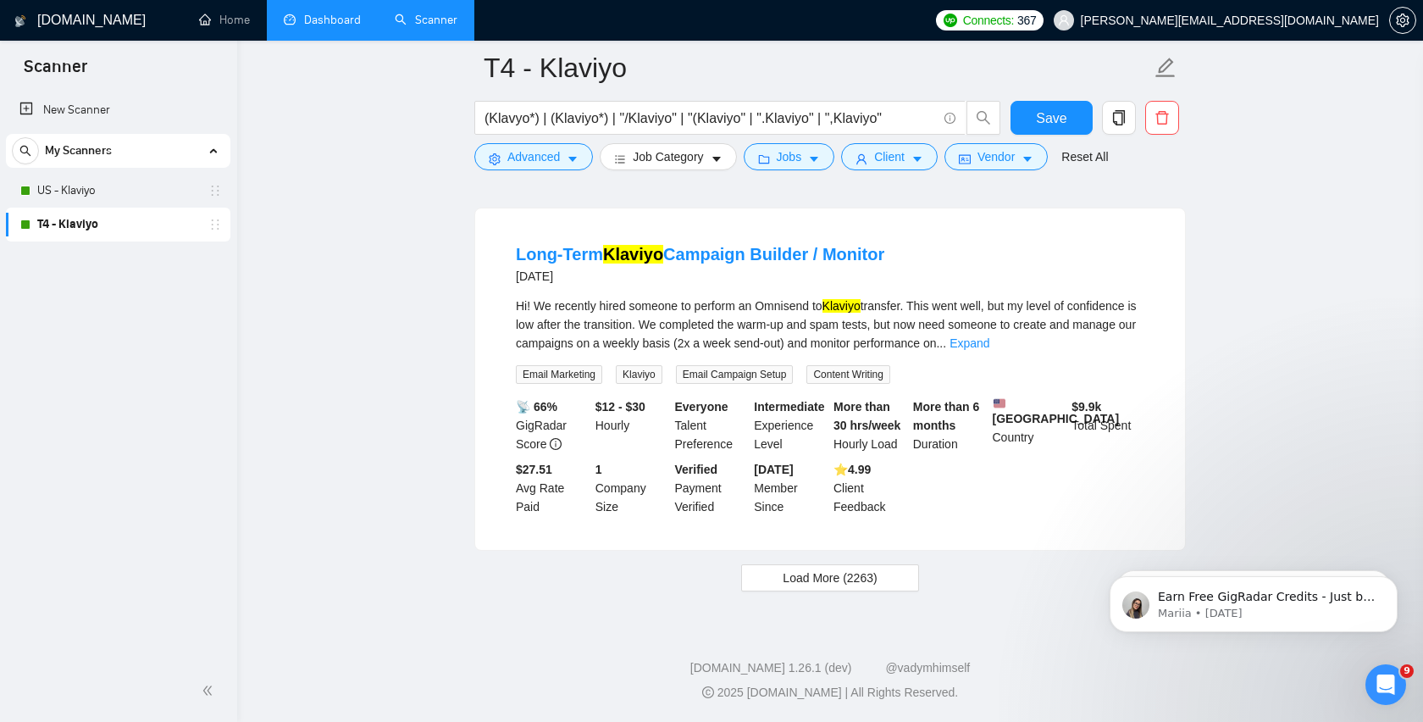
scroll to position [8347, 0]
